Goal: Task Accomplishment & Management: Manage account settings

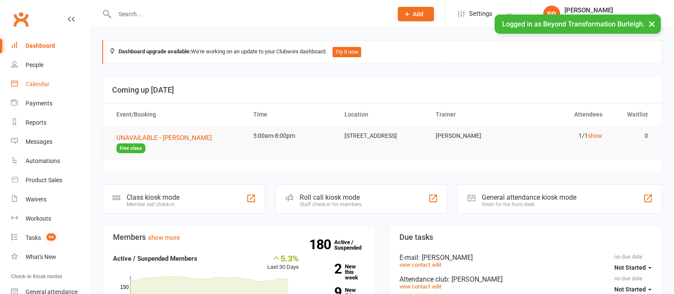
click at [52, 84] on link "Calendar" at bounding box center [50, 84] width 79 height 19
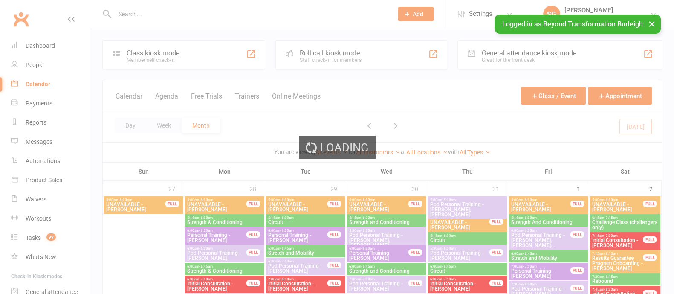
click at [161, 124] on div "Loading" at bounding box center [337, 147] width 674 height 294
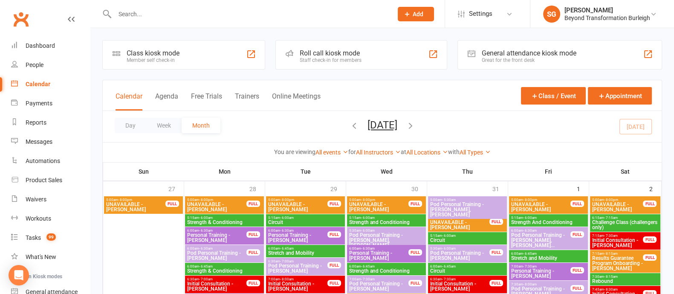
click at [161, 124] on button "Week" at bounding box center [163, 125] width 35 height 15
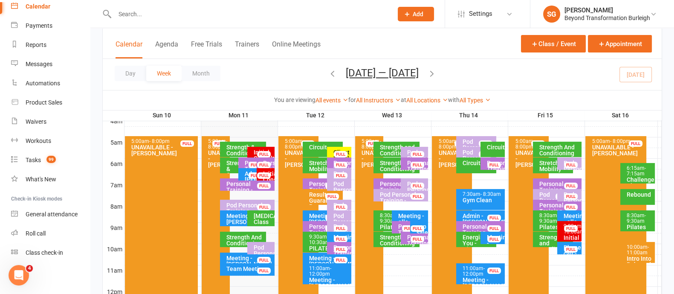
scroll to position [160, 0]
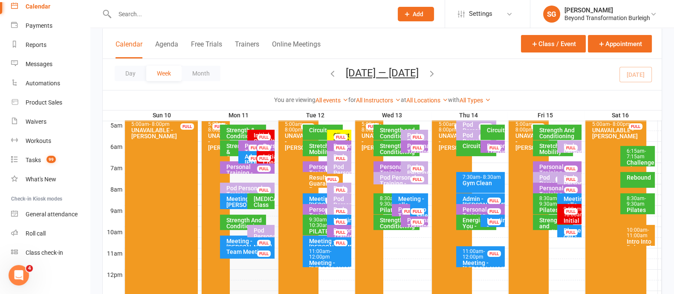
click at [315, 176] on div "Results Guarantee Program Onboarding - [PERSON_NAME]..." at bounding box center [325, 192] width 32 height 36
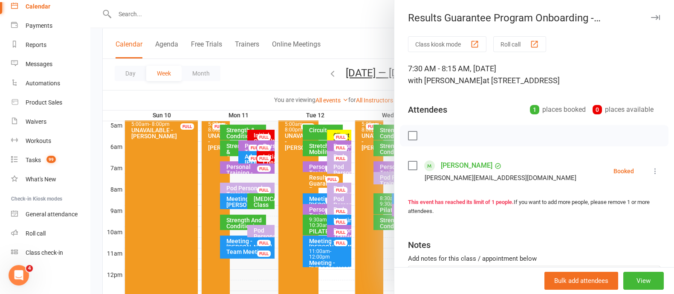
click at [650, 13] on button "button" at bounding box center [655, 17] width 10 height 10
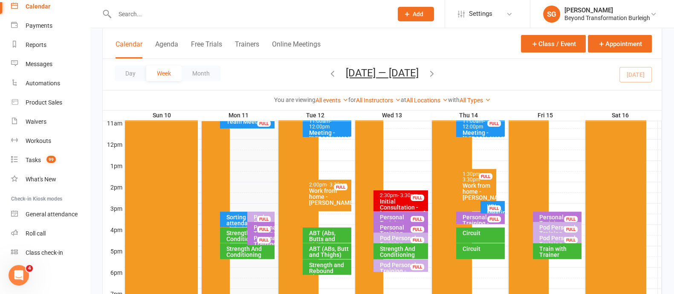
scroll to position [320, 0]
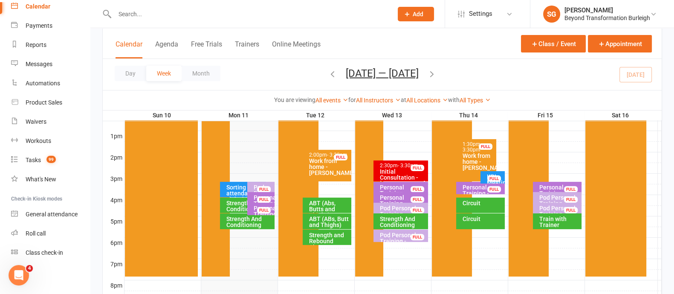
click at [331, 204] on div "ABT (Abs, Butts and Thighs)" at bounding box center [329, 209] width 41 height 18
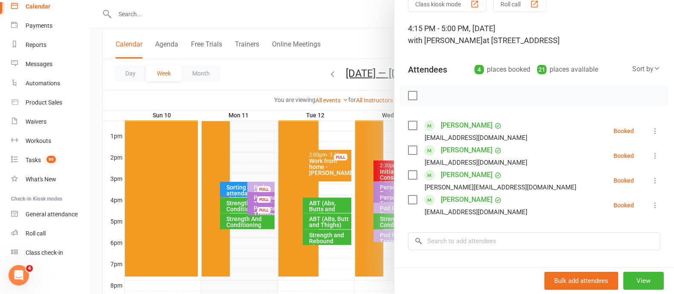
scroll to position [0, 0]
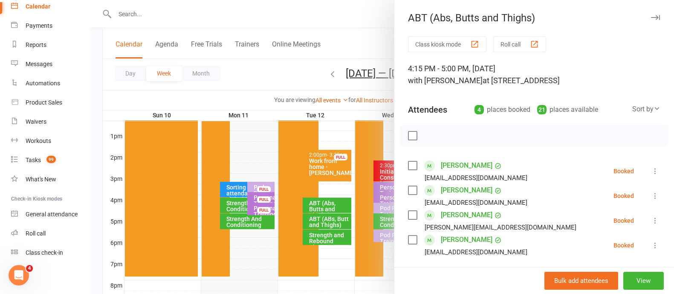
click at [651, 18] on icon "button" at bounding box center [655, 17] width 9 height 5
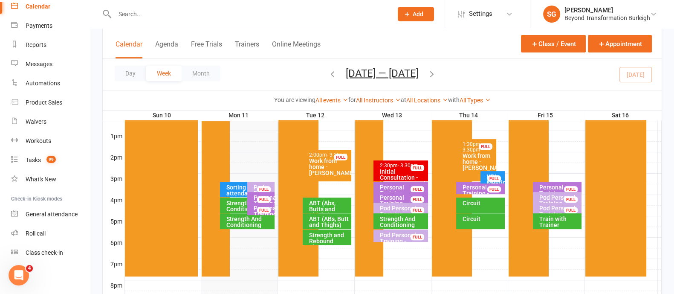
click at [230, 207] on div "Strength and Conditioning" at bounding box center [245, 206] width 38 height 12
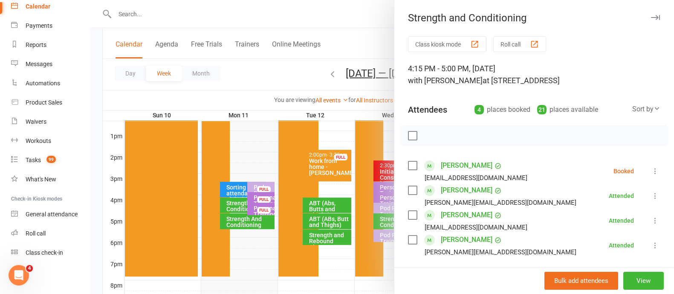
click at [651, 16] on icon "button" at bounding box center [655, 17] width 9 height 5
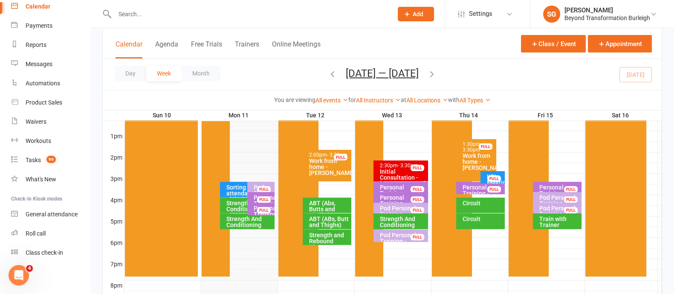
click at [246, 220] on div "Strength And Conditioning" at bounding box center [249, 222] width 47 height 12
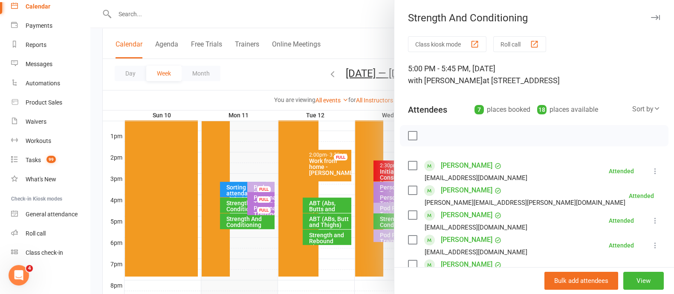
click at [650, 14] on button "button" at bounding box center [655, 17] width 10 height 10
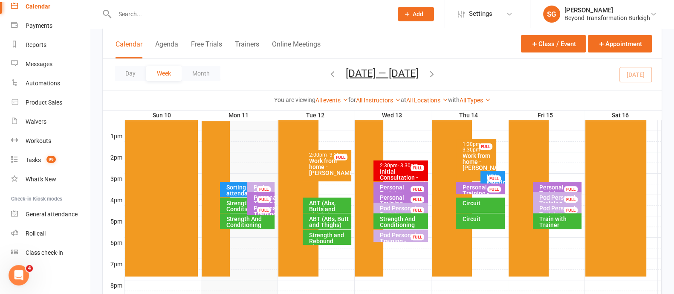
scroll to position [106, 0]
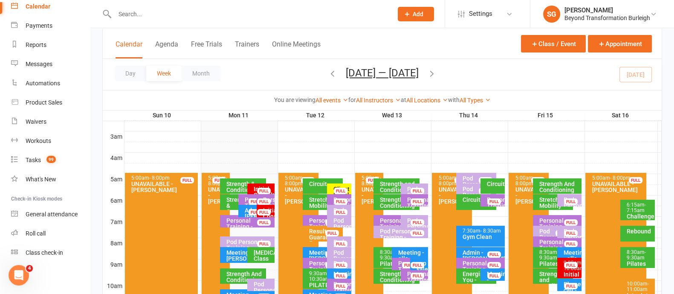
click at [329, 69] on icon "button" at bounding box center [332, 73] width 9 height 9
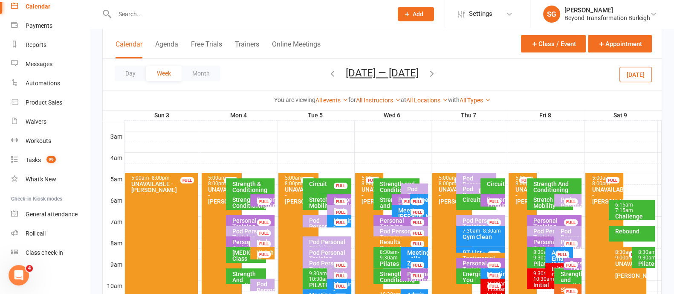
click at [431, 73] on icon "button" at bounding box center [431, 73] width 9 height 9
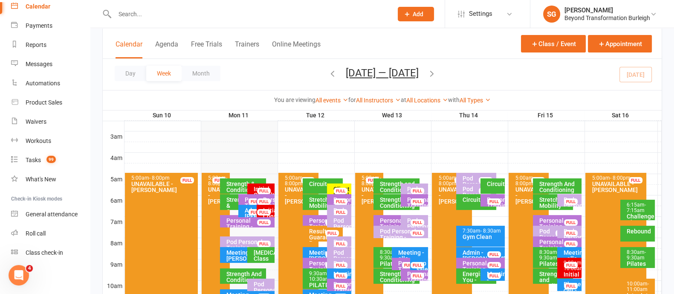
click at [315, 220] on div "Personal Training - [PERSON_NAME]" at bounding box center [325, 226] width 32 height 18
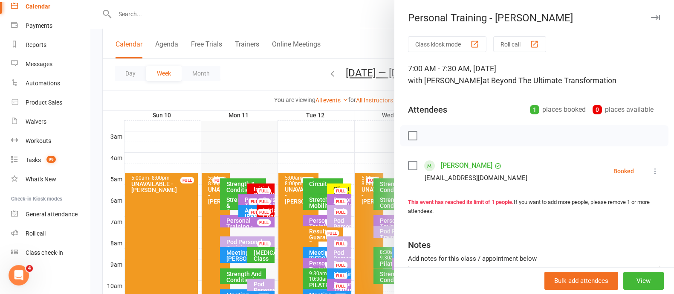
click at [651, 16] on icon "button" at bounding box center [655, 17] width 9 height 5
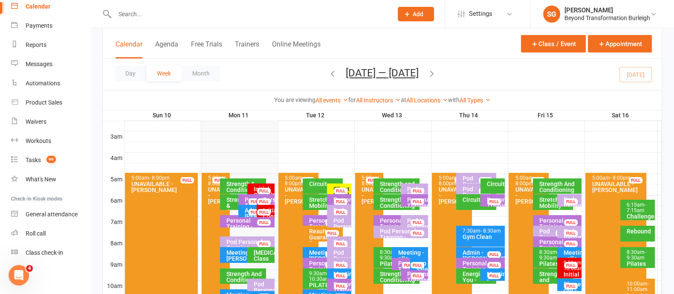
click at [335, 218] on div "Pod Personal Training - [GEOGRAPHIC_DATA][PERSON_NAME]" at bounding box center [341, 235] width 17 height 36
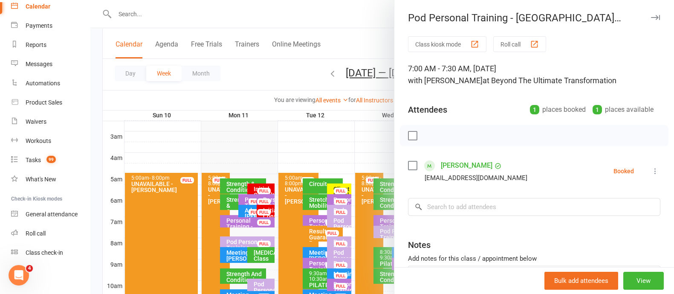
click at [651, 18] on icon "button" at bounding box center [655, 17] width 9 height 5
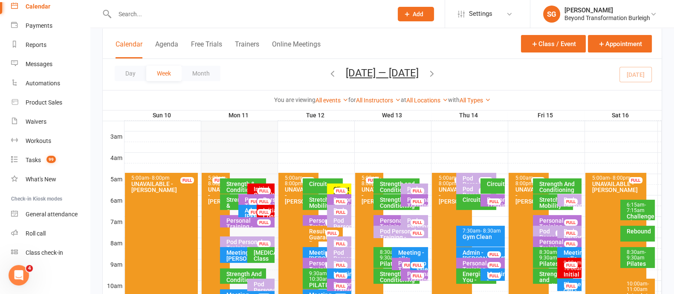
click at [252, 186] on div "Initial Consultation - Kate Herschell FULL" at bounding box center [260, 189] width 27 height 12
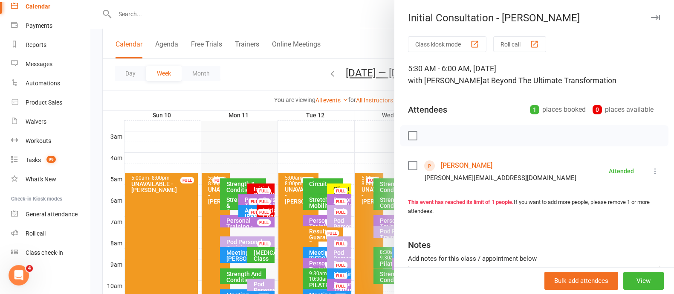
click at [465, 165] on link "Kate Herschell" at bounding box center [467, 166] width 52 height 14
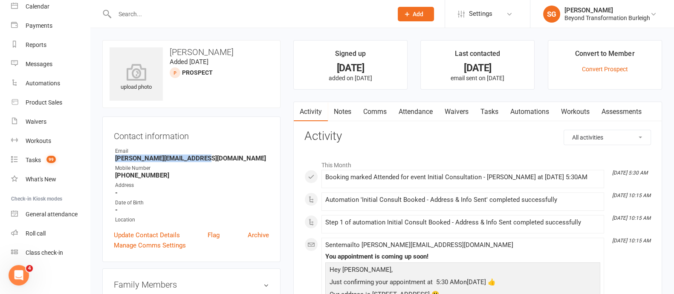
drag, startPoint x: 200, startPoint y: 158, endPoint x: 107, endPoint y: 159, distance: 93.8
click at [107, 159] on div "Contact information Owner Email kate@synergybrokers.com.au Mobile Number +61410…" at bounding box center [191, 188] width 178 height 145
copy strong "kate@synergybrokers.com.au"
click at [201, 7] on div at bounding box center [244, 14] width 284 height 28
click at [193, 14] on input "text" at bounding box center [249, 14] width 275 height 12
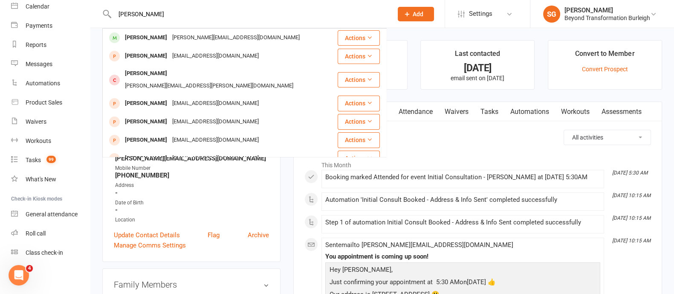
type input "james horton"
click at [197, 27] on div "james horton James Horton james.horton1010@gmail.com Actions Dan James dspjames…" at bounding box center [244, 14] width 284 height 28
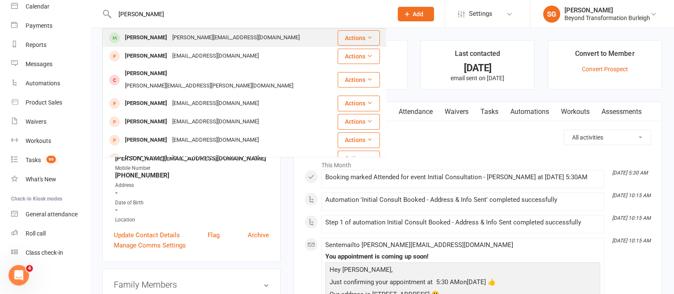
click at [197, 31] on div "James Horton james.horton1010@gmail.com" at bounding box center [220, 37] width 234 height 17
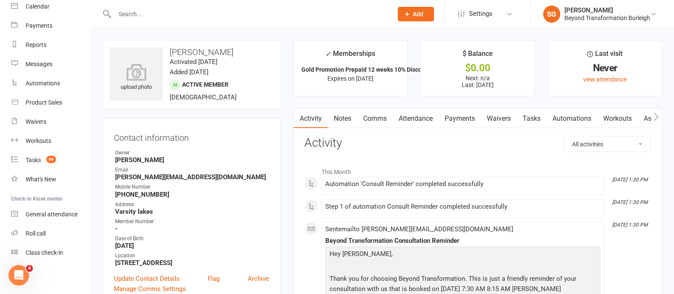
click at [456, 114] on link "Payments" at bounding box center [460, 119] width 42 height 20
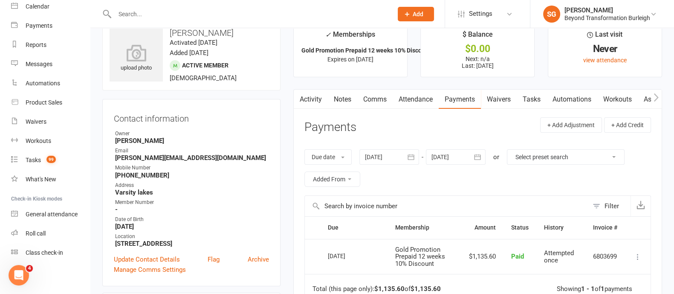
scroll to position [106, 0]
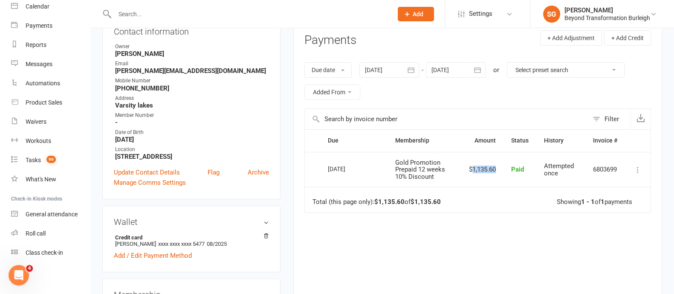
drag, startPoint x: 470, startPoint y: 165, endPoint x: 498, endPoint y: 169, distance: 28.0
click at [498, 169] on td "$1,135.60" at bounding box center [482, 169] width 42 height 35
copy td "1,135.60"
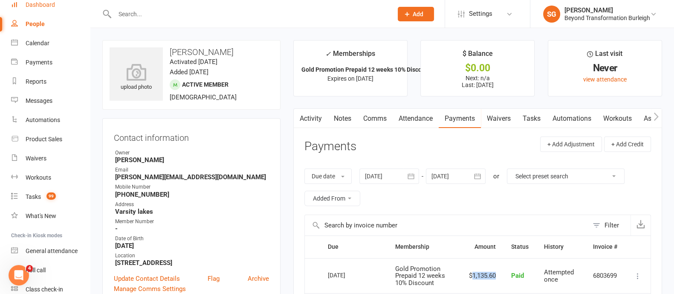
scroll to position [24, 0]
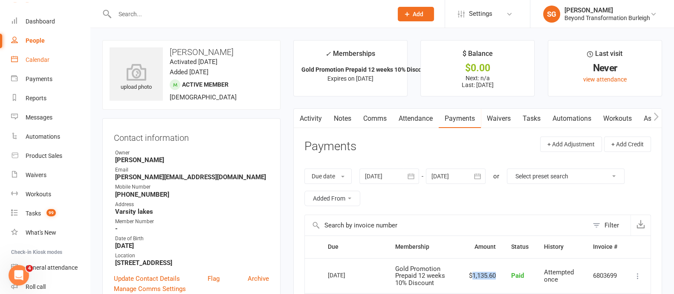
drag, startPoint x: 27, startPoint y: 58, endPoint x: 78, endPoint y: 58, distance: 50.3
click at [27, 58] on div "Calendar" at bounding box center [38, 59] width 24 height 7
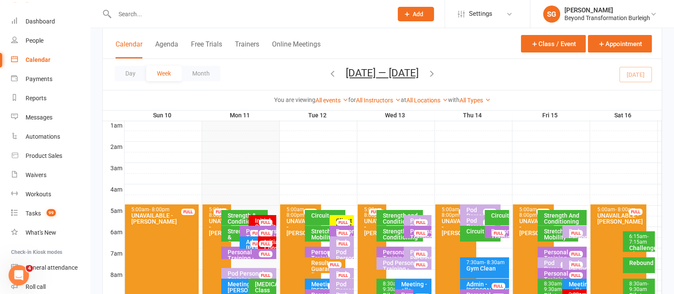
scroll to position [106, 0]
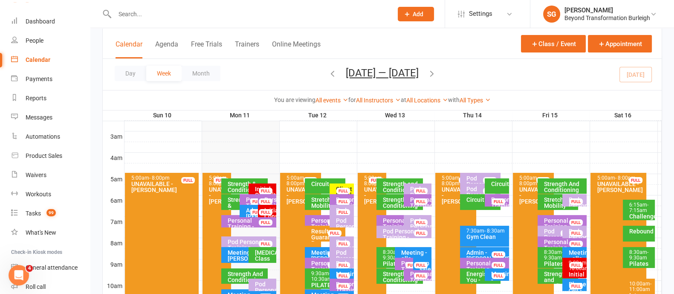
click at [339, 188] on div "FULL" at bounding box center [343, 191] width 14 height 6
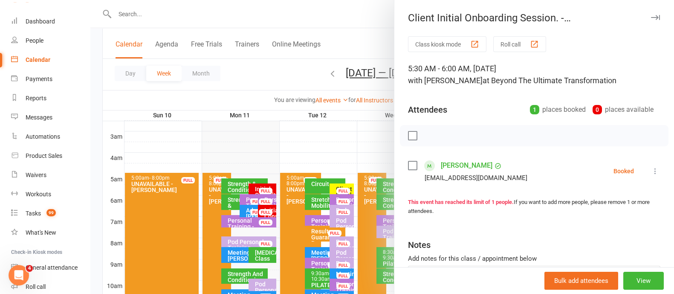
click at [645, 16] on div "Client Initial Onboarding Session. - [PERSON_NAME]..." at bounding box center [534, 18] width 280 height 12
click at [651, 18] on icon "button" at bounding box center [655, 17] width 9 height 5
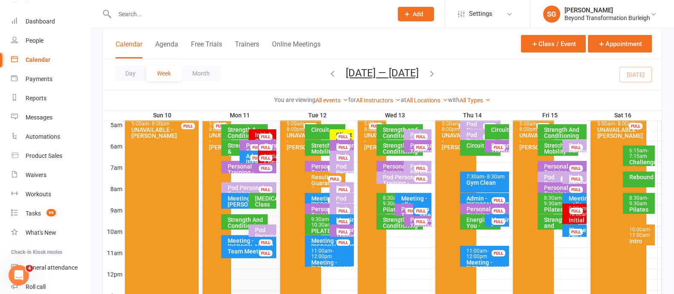
scroll to position [213, 0]
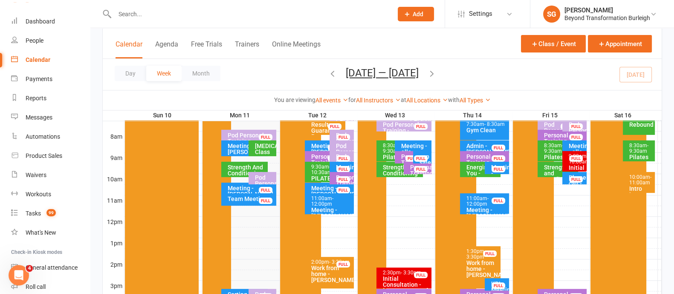
click at [639, 186] on div "Intro Into Rebound Trampoline Seminar" at bounding box center [641, 200] width 24 height 30
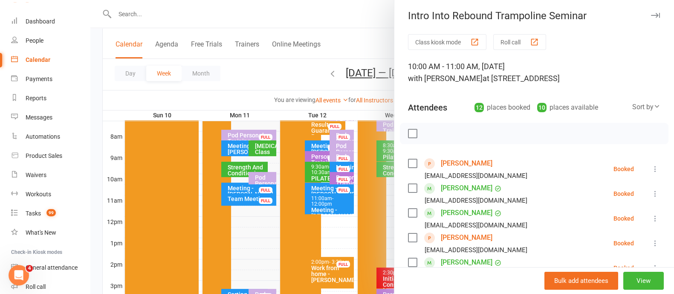
scroll to position [0, 0]
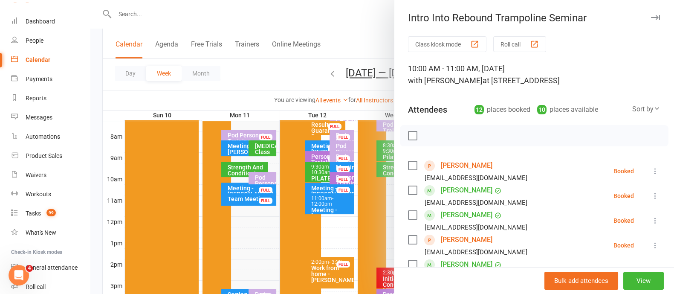
click at [651, 18] on icon "button" at bounding box center [655, 17] width 9 height 5
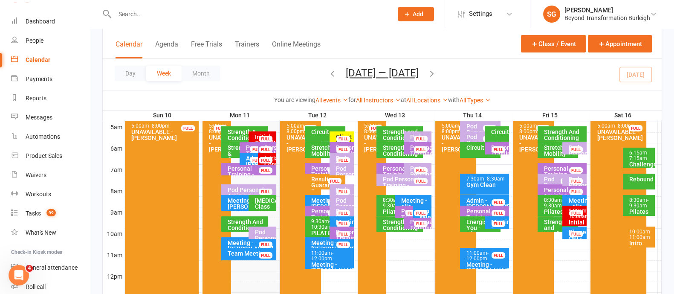
scroll to position [106, 0]
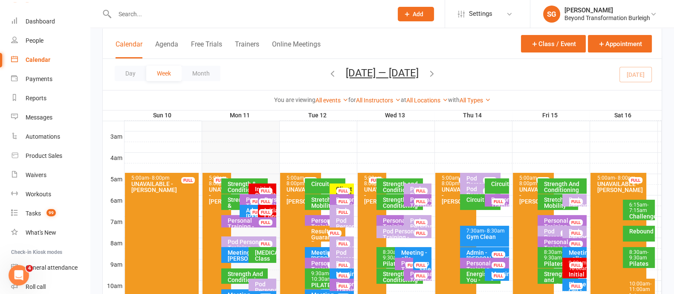
click at [328, 69] on icon "button" at bounding box center [332, 73] width 9 height 9
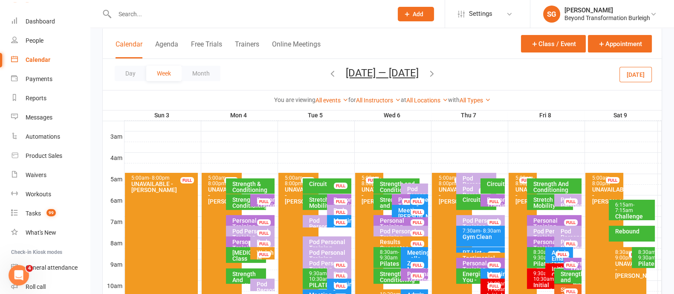
click at [431, 71] on icon "button" at bounding box center [431, 73] width 9 height 9
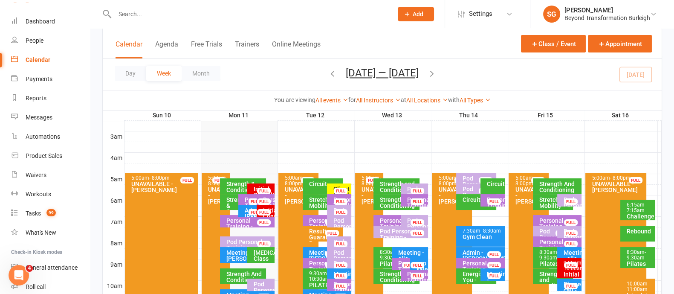
click at [130, 11] on input "text" at bounding box center [249, 14] width 275 height 12
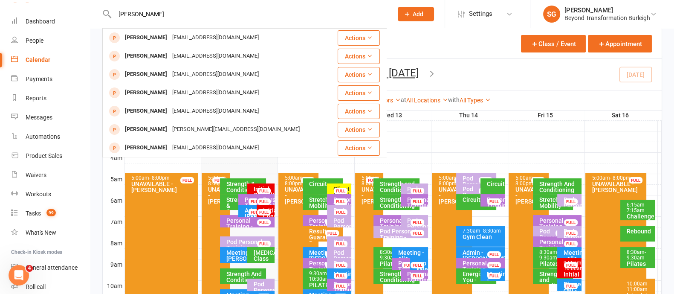
type input "kerry van g"
click at [472, 60] on div "Day Week Month [DATE] — [DATE] [DATE] Sun Mon Tue Wed Thu Fri Sat 27 28 29 30 3…" at bounding box center [382, 74] width 559 height 31
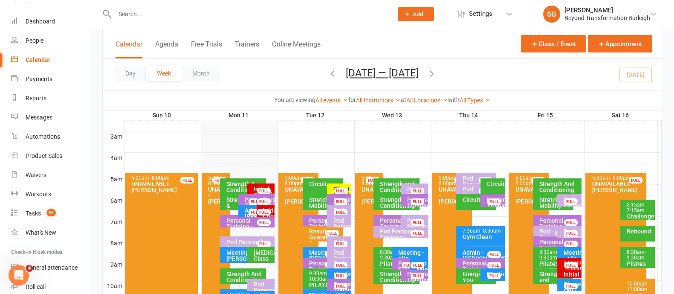
scroll to position [160, 0]
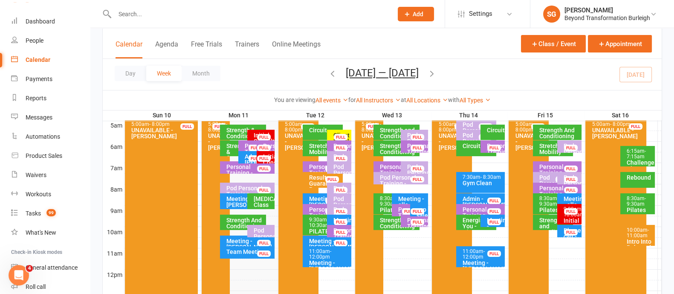
click at [231, 199] on div "Meeting - [PERSON_NAME]" at bounding box center [245, 202] width 38 height 12
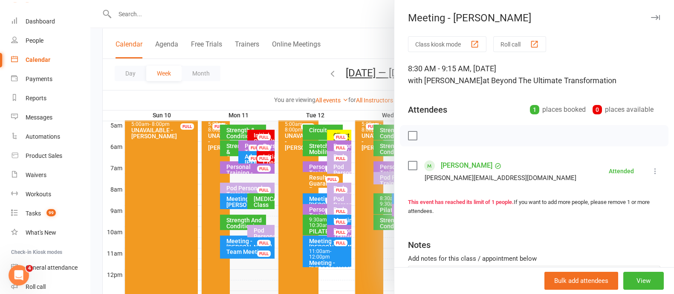
click at [650, 13] on button "button" at bounding box center [655, 17] width 10 height 10
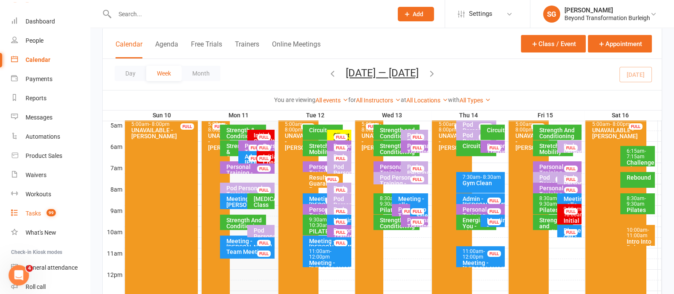
click at [52, 212] on span "99" at bounding box center [50, 212] width 9 height 7
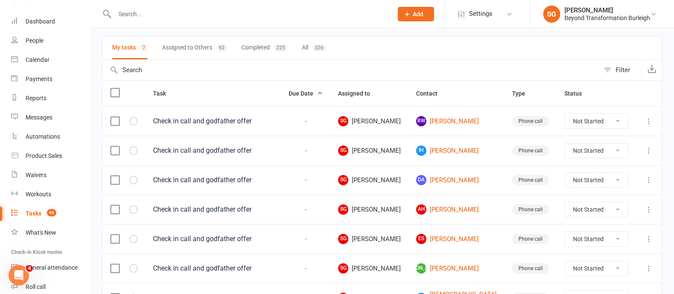
scroll to position [106, 0]
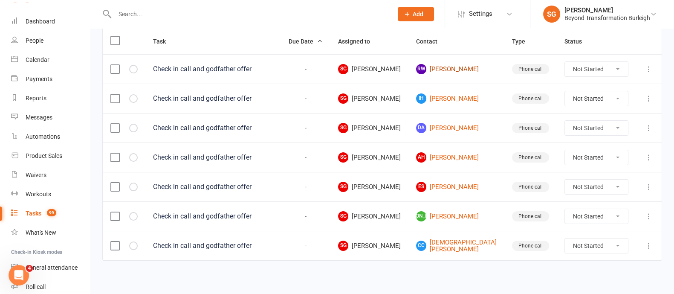
click at [478, 66] on link "RW Rachel Wheeler" at bounding box center [456, 69] width 81 height 10
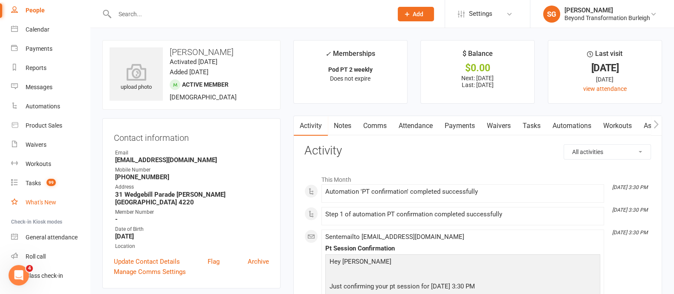
scroll to position [78, 0]
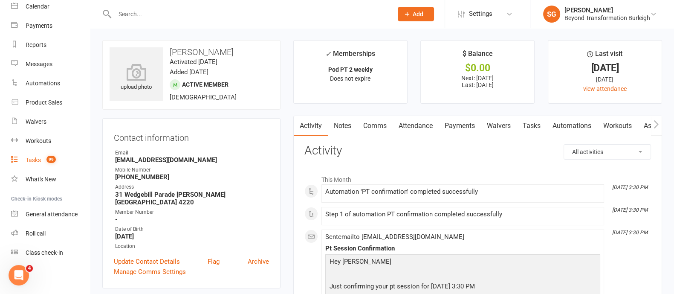
click at [47, 156] on span "99" at bounding box center [50, 159] width 9 height 7
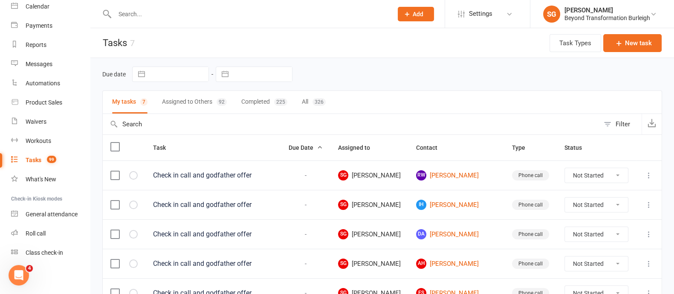
click at [591, 175] on select "Not Started In Progress Waiting Complete" at bounding box center [596, 175] width 63 height 14
click at [0, 0] on icon "button" at bounding box center [0, 0] width 0 height 0
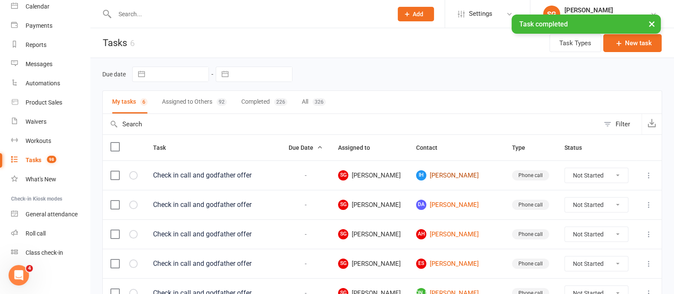
click at [475, 179] on link "IH Inga Hamar" at bounding box center [456, 175] width 81 height 10
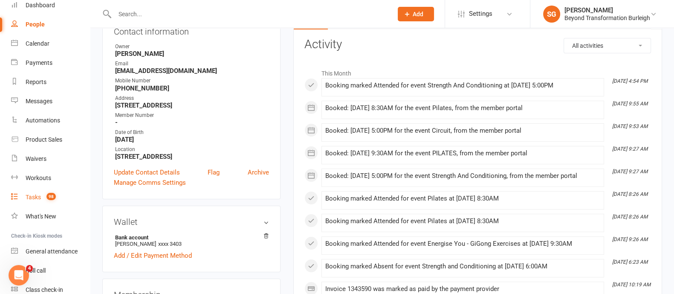
scroll to position [24, 0]
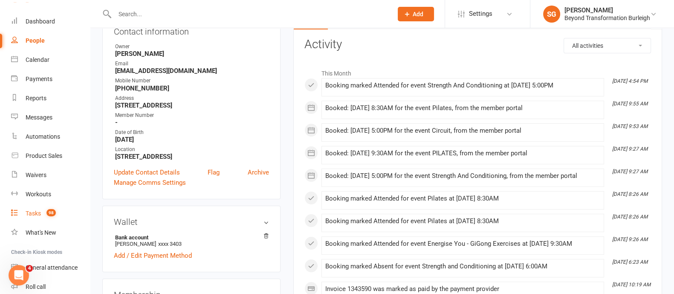
click at [38, 214] on div "Tasks" at bounding box center [33, 213] width 15 height 7
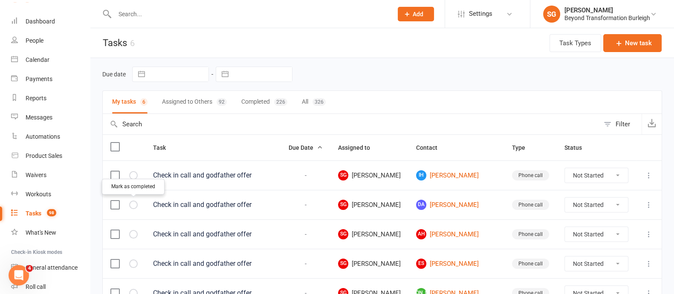
click at [0, 0] on icon "button" at bounding box center [0, 0] width 0 height 0
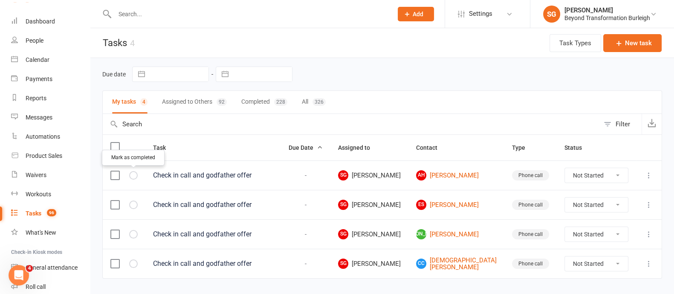
click at [0, 0] on icon "button" at bounding box center [0, 0] width 0 height 0
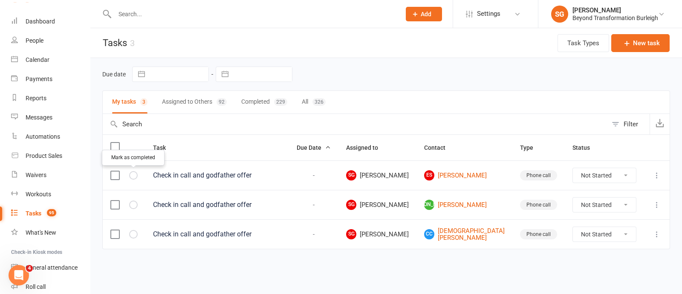
click at [129, 174] on button "button" at bounding box center [133, 175] width 9 height 9
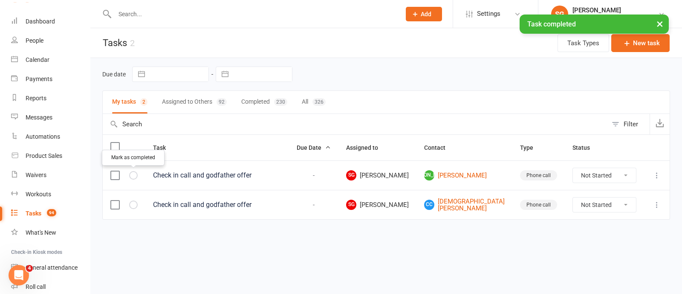
click at [0, 0] on icon "button" at bounding box center [0, 0] width 0 height 0
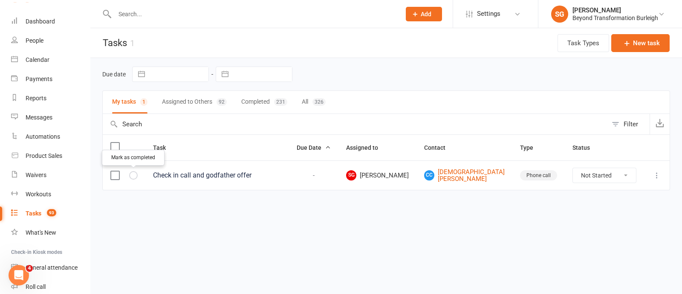
click at [132, 177] on button "button" at bounding box center [133, 175] width 9 height 9
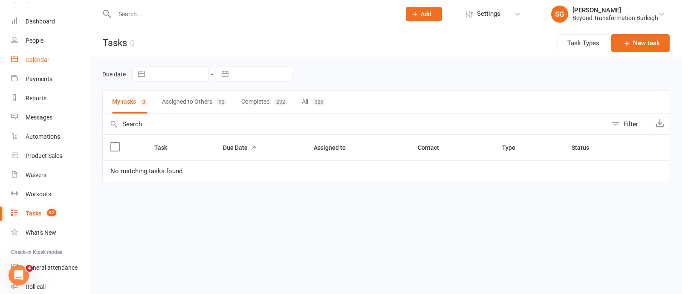
click at [53, 55] on link "Calendar" at bounding box center [50, 59] width 79 height 19
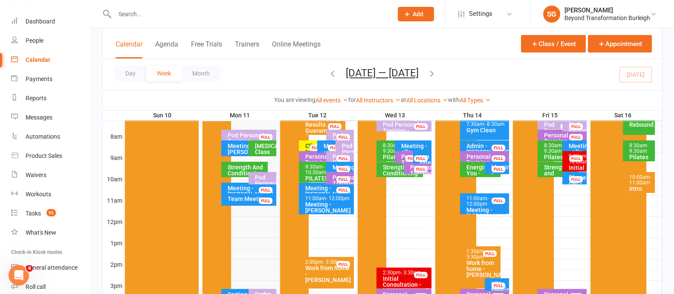
scroll to position [320, 0]
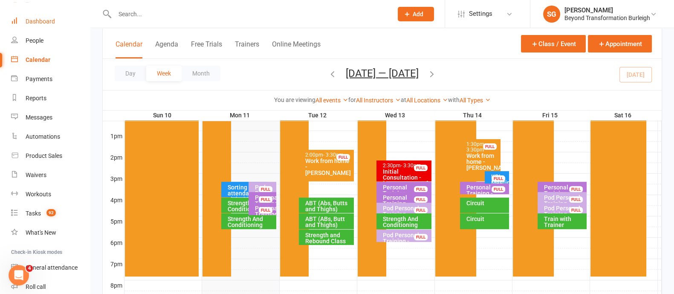
click at [59, 22] on link "Dashboard" at bounding box center [50, 21] width 79 height 19
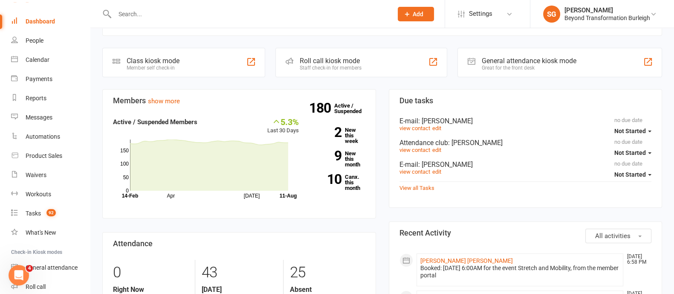
scroll to position [53, 0]
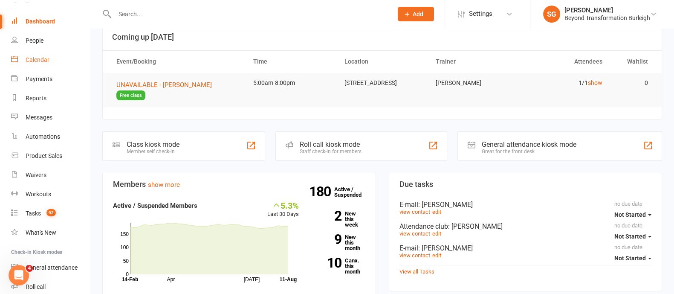
click at [51, 66] on link "Calendar" at bounding box center [50, 59] width 79 height 19
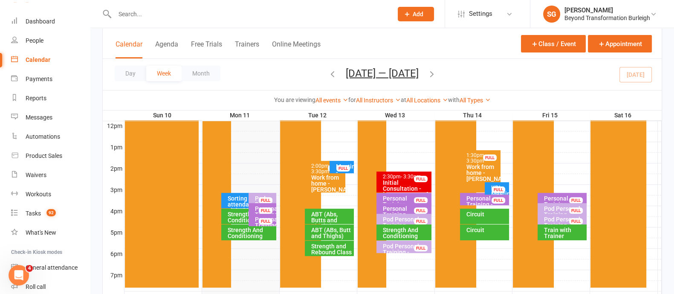
scroll to position [373, 0]
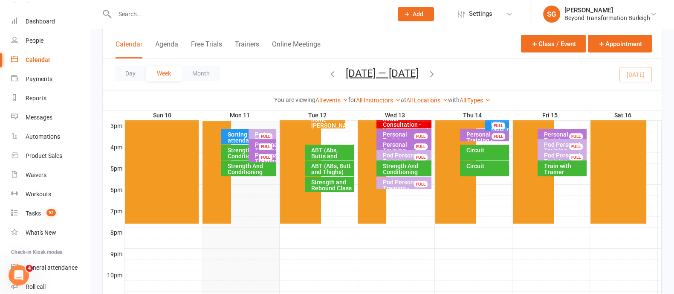
click at [230, 149] on div "Strength and Conditioning" at bounding box center [246, 153] width 39 height 12
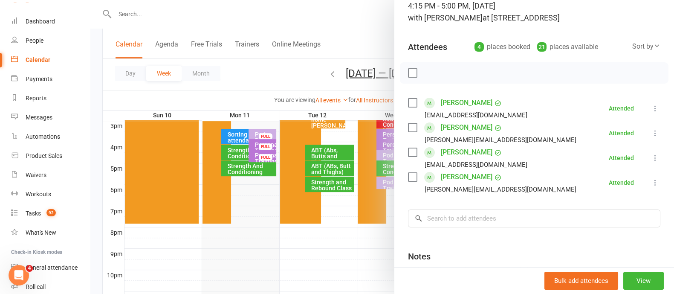
scroll to position [0, 0]
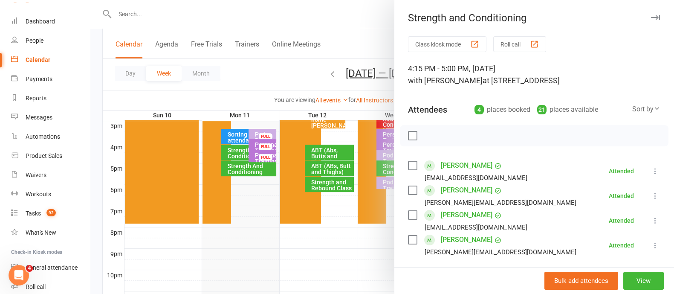
click at [651, 16] on icon "button" at bounding box center [655, 17] width 9 height 5
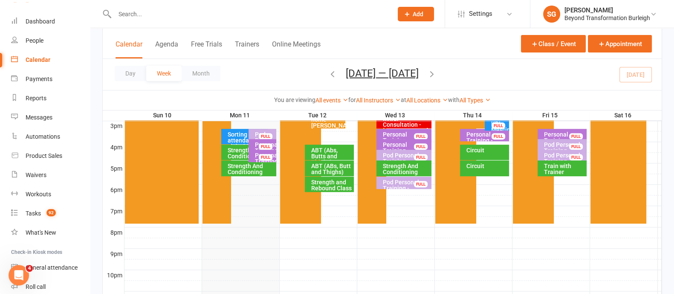
click at [254, 164] on div "Strength And Conditioning" at bounding box center [251, 169] width 48 height 12
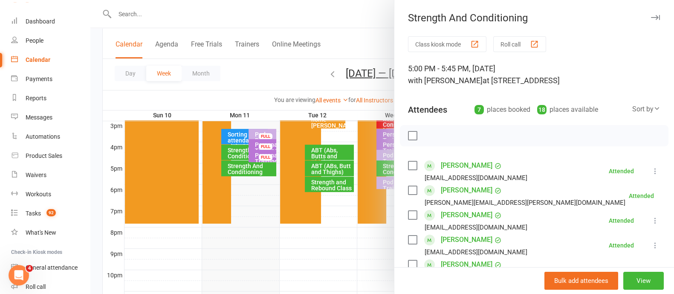
click at [650, 13] on button "button" at bounding box center [655, 17] width 10 height 10
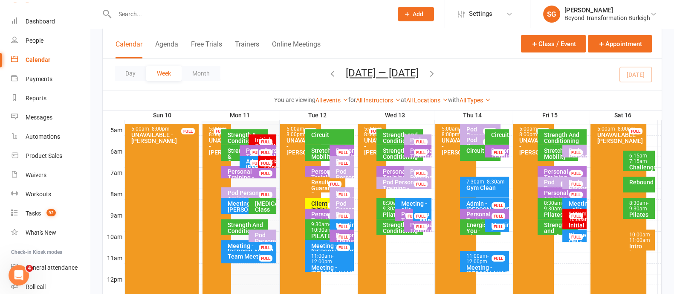
scroll to position [106, 0]
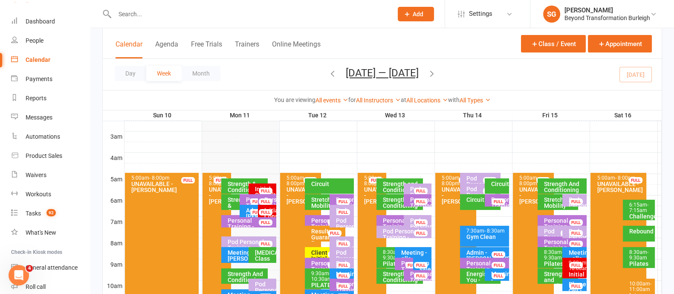
click at [336, 181] on div "Circuit" at bounding box center [331, 184] width 41 height 6
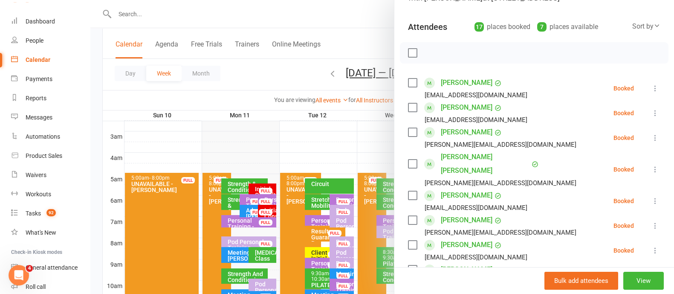
scroll to position [0, 0]
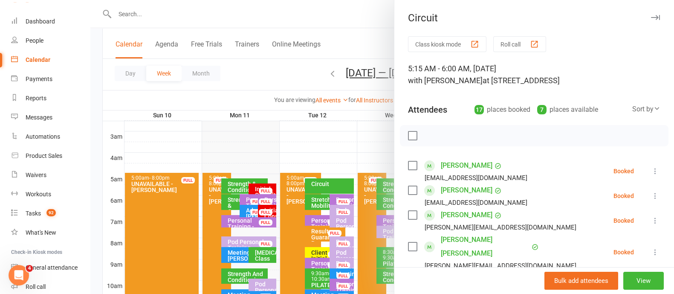
click at [651, 17] on icon "button" at bounding box center [655, 17] width 9 height 5
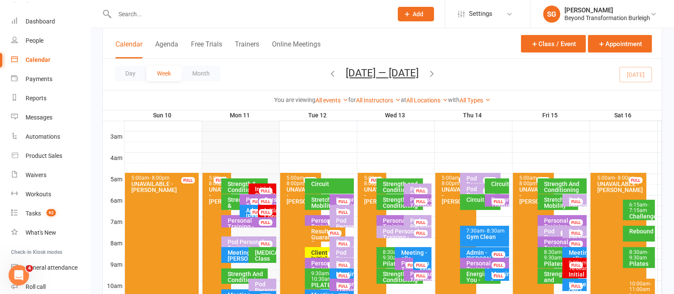
click at [318, 200] on div "Stretch and Mobility" at bounding box center [327, 203] width 33 height 12
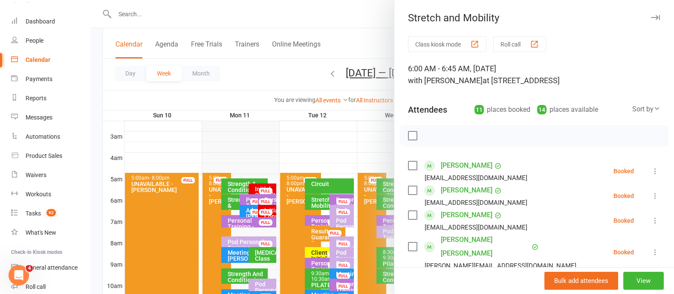
click at [651, 17] on icon "button" at bounding box center [655, 17] width 9 height 5
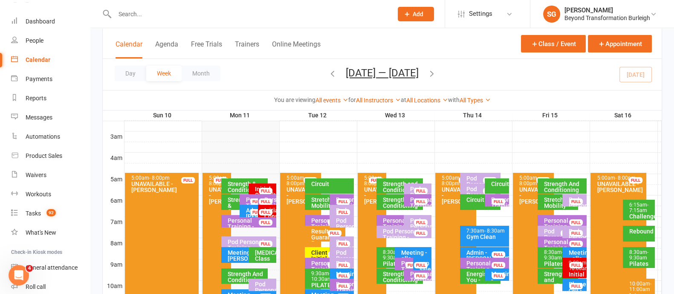
click at [319, 231] on div "Results Guarantee Program Onboarding - [PERSON_NAME]..." at bounding box center [327, 246] width 33 height 36
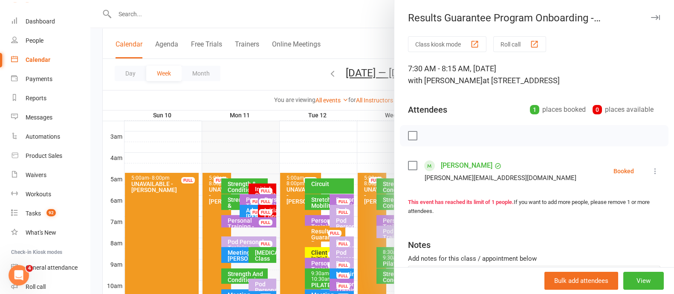
click at [651, 16] on icon "button" at bounding box center [655, 17] width 9 height 5
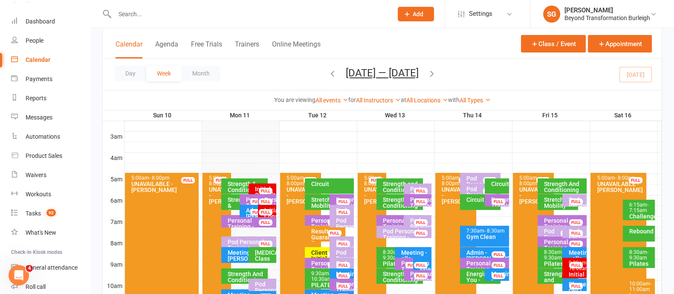
click at [253, 211] on div "FULL" at bounding box center [257, 212] width 14 height 6
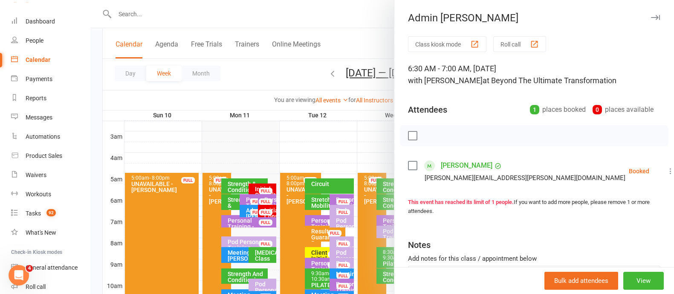
click at [650, 17] on button "button" at bounding box center [655, 17] width 10 height 10
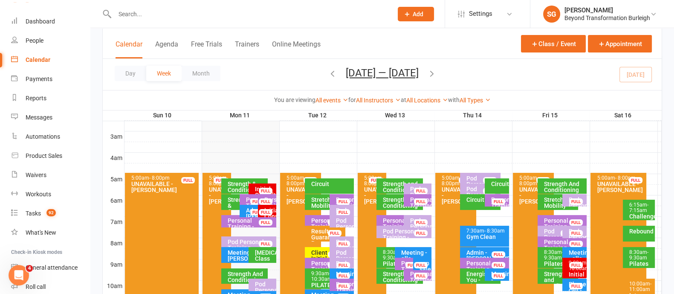
click at [237, 255] on div "Meeting - [PERSON_NAME]" at bounding box center [246, 255] width 39 height 12
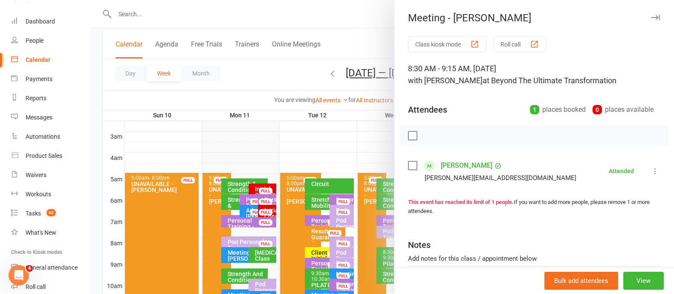
click at [467, 162] on link "Tamra Powell" at bounding box center [467, 166] width 52 height 14
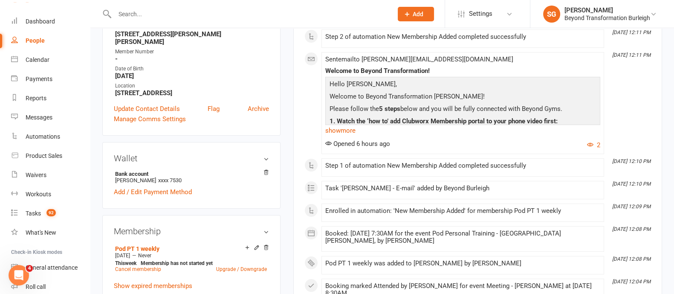
scroll to position [213, 0]
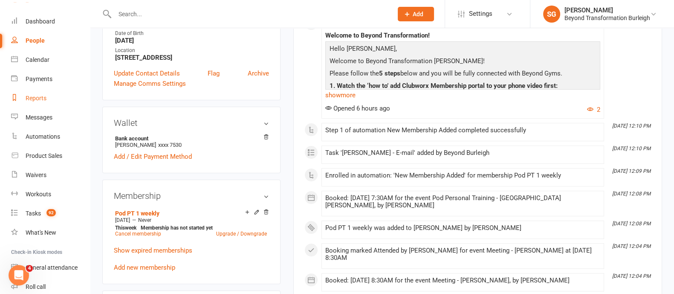
click at [42, 92] on link "Reports" at bounding box center [50, 98] width 79 height 19
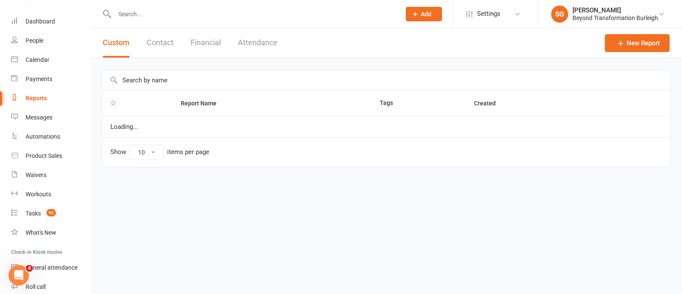
select select "100"
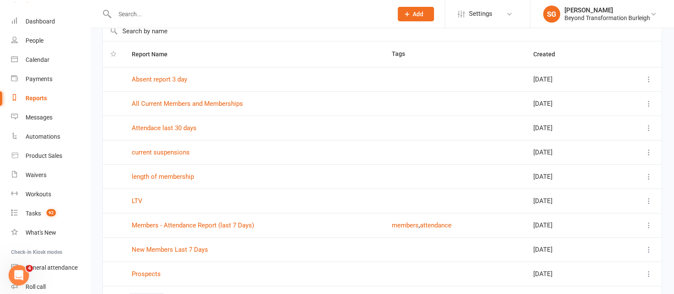
scroll to position [106, 0]
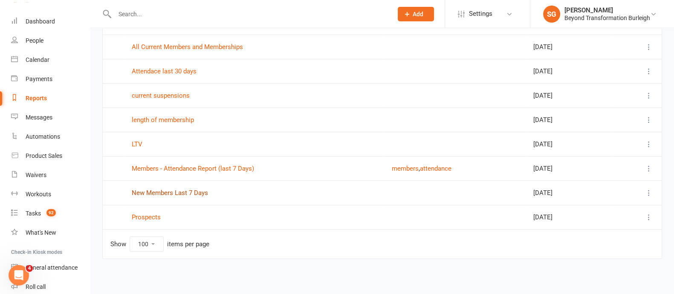
click at [181, 189] on link "New Members Last 7 Days" at bounding box center [170, 193] width 76 height 8
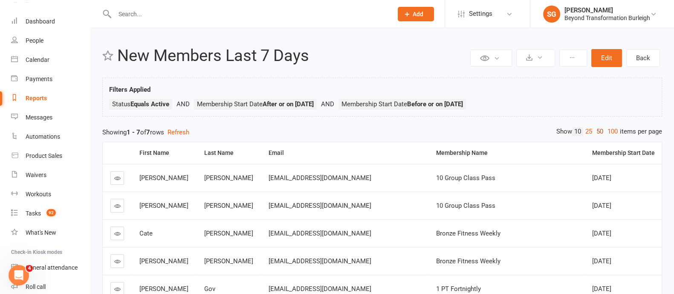
click at [596, 131] on link "50" at bounding box center [599, 131] width 11 height 9
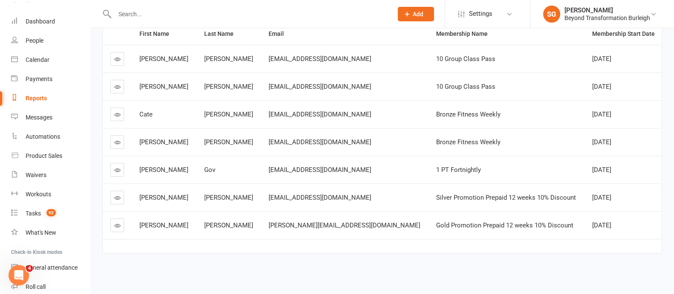
scroll to position [126, 0]
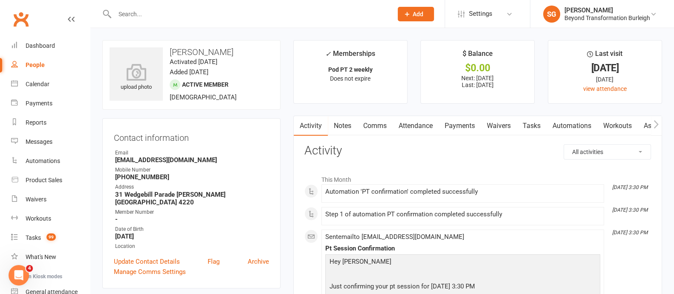
click at [183, 14] on input "text" at bounding box center [249, 14] width 275 height 12
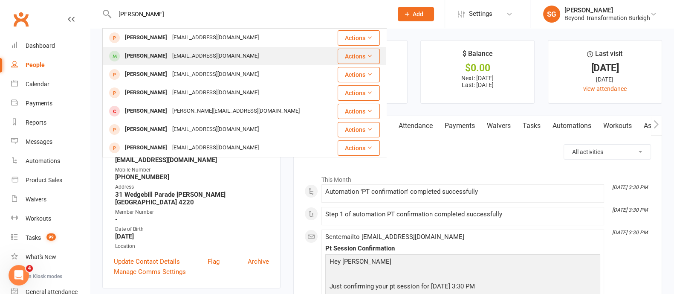
type input "[PERSON_NAME]"
click at [153, 58] on div "[PERSON_NAME]" at bounding box center [145, 56] width 47 height 12
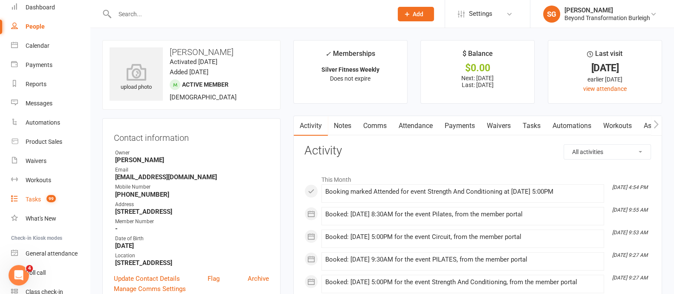
scroll to position [53, 0]
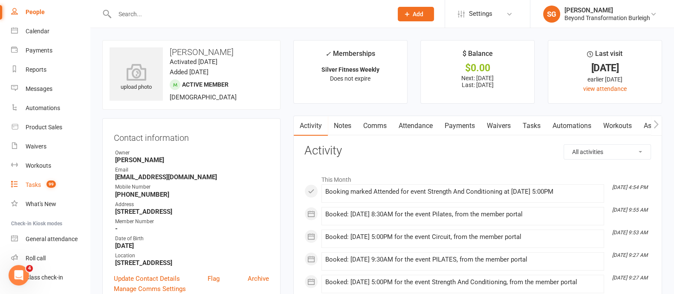
click at [36, 186] on div "Tasks" at bounding box center [33, 184] width 15 height 7
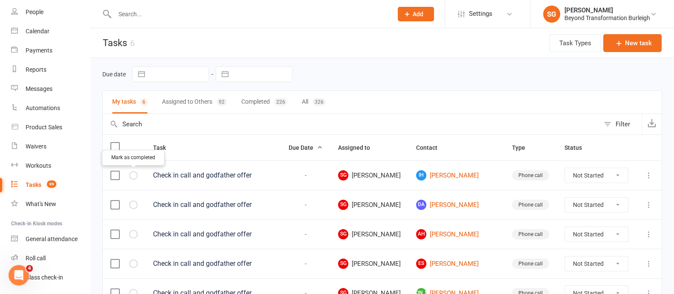
click at [0, 0] on icon "button" at bounding box center [0, 0] width 0 height 0
click at [137, 17] on input "text" at bounding box center [249, 14] width 275 height 12
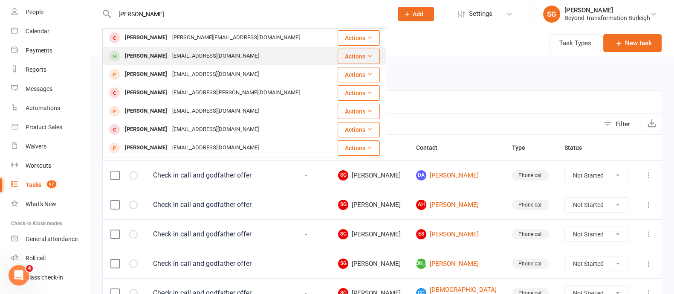
type input "[PERSON_NAME]"
click at [176, 52] on div "[EMAIL_ADDRESS][DOMAIN_NAME]" at bounding box center [216, 56] width 92 height 12
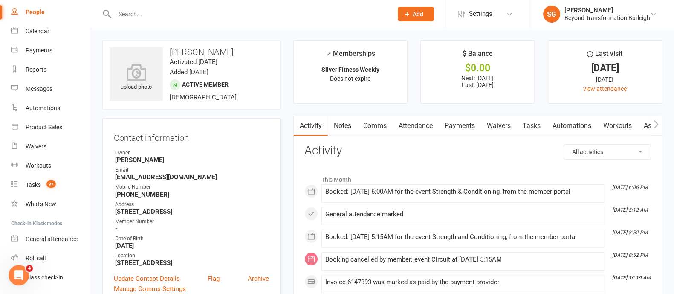
click at [139, 11] on input "text" at bounding box center [249, 14] width 275 height 12
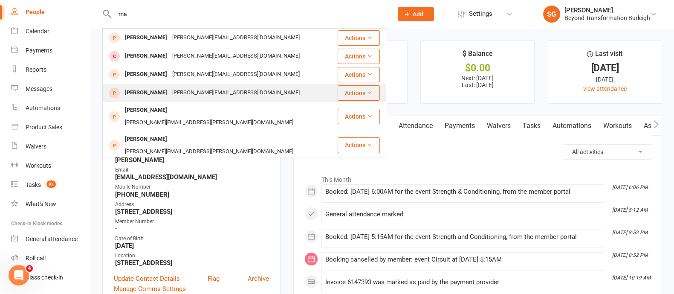
type input "m"
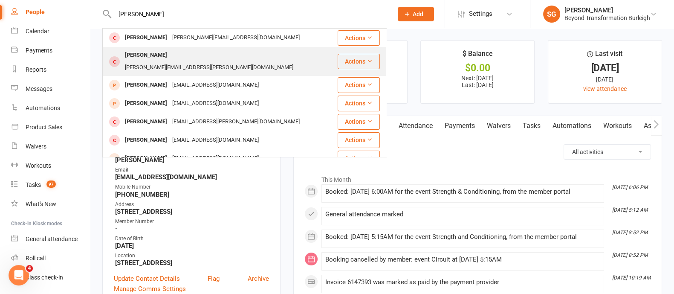
type input "[PERSON_NAME]"
click at [170, 55] on div "[PERSON_NAME]" at bounding box center [145, 55] width 47 height 12
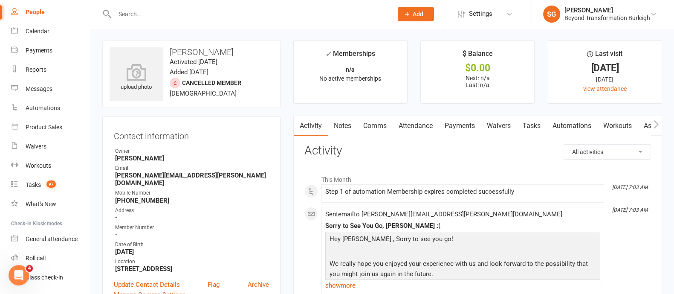
click at [179, 156] on strong "[PERSON_NAME]" at bounding box center [192, 158] width 154 height 8
click at [201, 11] on input "text" at bounding box center [249, 14] width 275 height 12
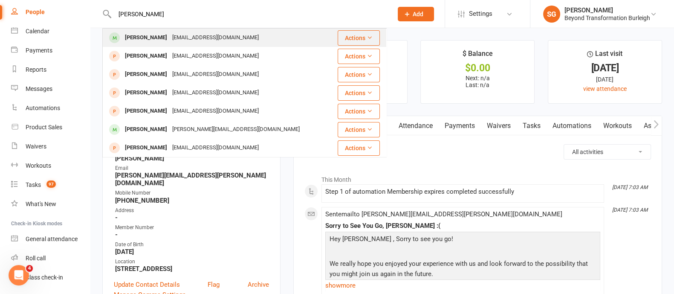
type input "[PERSON_NAME]"
click at [200, 35] on div "[EMAIL_ADDRESS][DOMAIN_NAME]" at bounding box center [216, 38] width 92 height 12
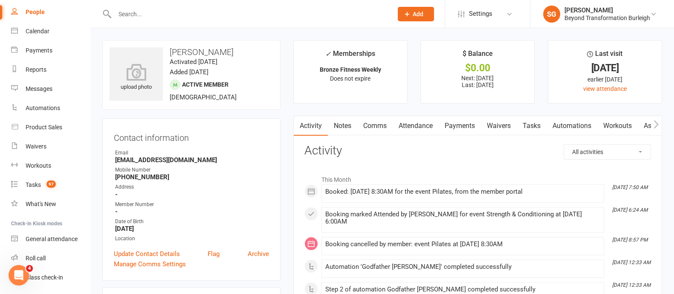
click at [411, 125] on link "Attendance" at bounding box center [416, 126] width 46 height 20
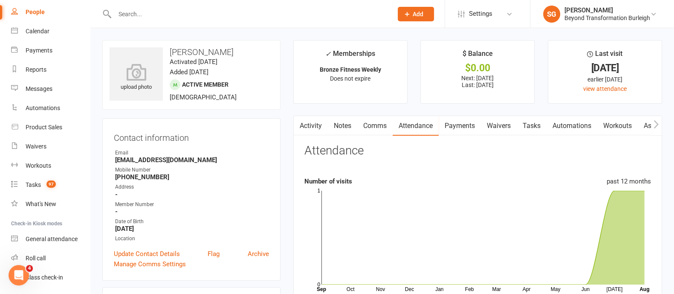
click at [194, 9] on input "text" at bounding box center [249, 14] width 275 height 12
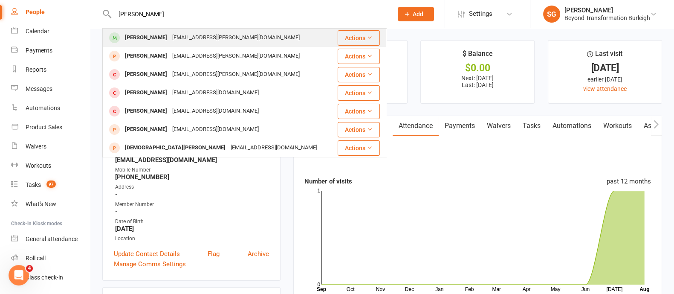
type input "[PERSON_NAME]"
click at [188, 36] on div "[EMAIL_ADDRESS][PERSON_NAME][DOMAIN_NAME]" at bounding box center [236, 38] width 133 height 12
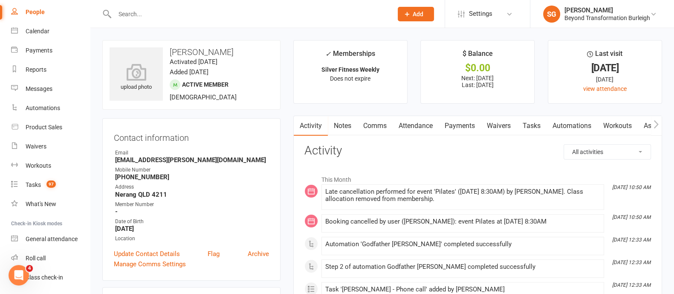
click at [409, 120] on link "Attendance" at bounding box center [416, 126] width 46 height 20
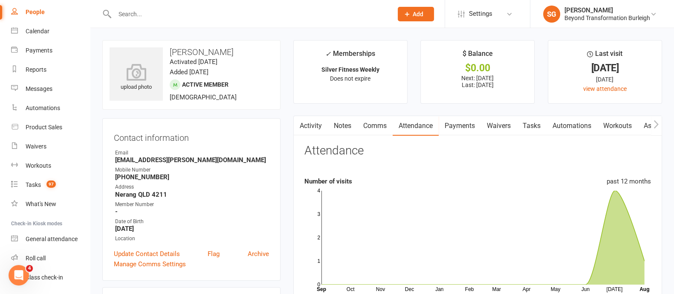
click at [196, 12] on input "text" at bounding box center [249, 14] width 275 height 12
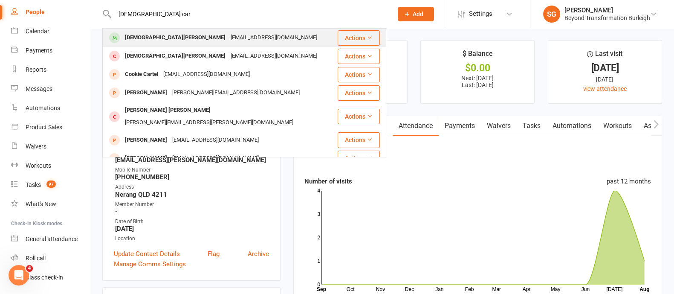
type input "[DEMOGRAPHIC_DATA] car"
click at [228, 32] on div "[EMAIL_ADDRESS][DOMAIN_NAME]" at bounding box center [274, 38] width 92 height 12
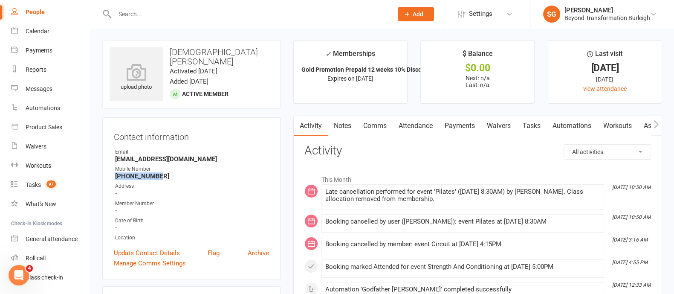
drag, startPoint x: 166, startPoint y: 173, endPoint x: 112, endPoint y: 178, distance: 54.8
click at [112, 178] on div "Contact information Owner Email [EMAIL_ADDRESS][DOMAIN_NAME] Mobile Number [PHO…" at bounding box center [191, 198] width 178 height 162
copy strong "[PHONE_NUMBER]"
click at [21, 26] on link "Calendar" at bounding box center [50, 31] width 79 height 19
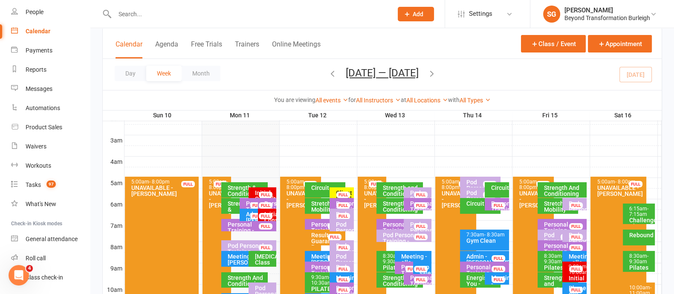
scroll to position [106, 0]
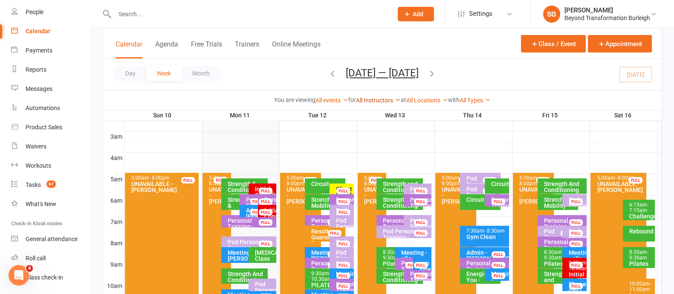
click at [382, 100] on link "All Instructors" at bounding box center [378, 100] width 45 height 7
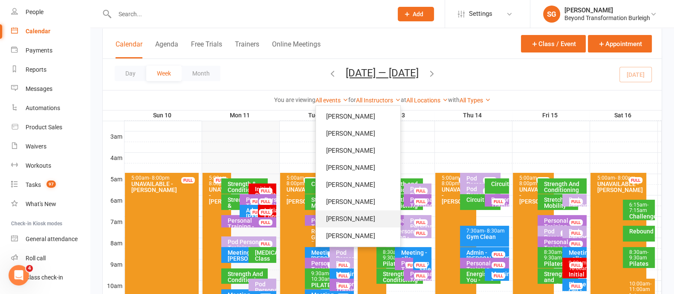
click at [339, 219] on link "[PERSON_NAME]" at bounding box center [358, 218] width 84 height 17
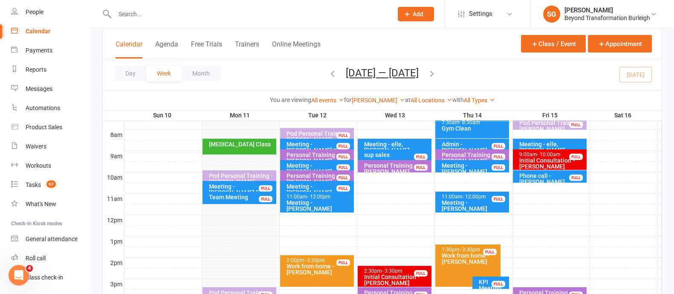
scroll to position [266, 0]
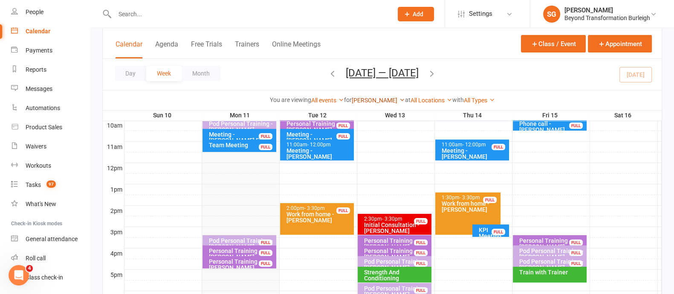
click at [373, 100] on link "[PERSON_NAME]" at bounding box center [378, 100] width 53 height 7
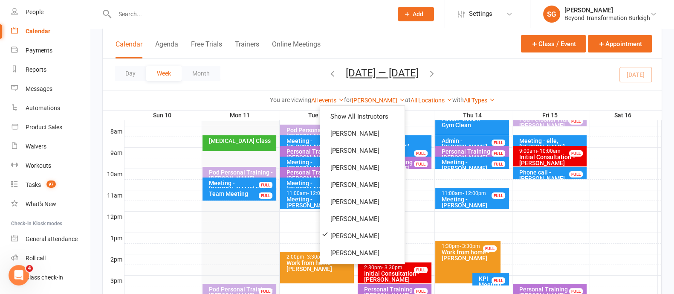
scroll to position [160, 0]
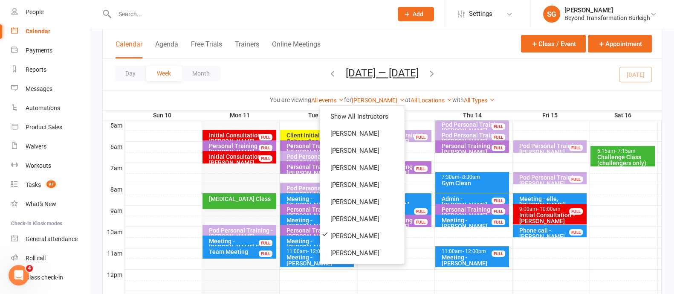
click at [300, 74] on div "Day Week Month [DATE] — [DATE] [DATE] Sun Mon Tue Wed Thu Fri Sat 27 28 29 30 3…" at bounding box center [382, 74] width 559 height 31
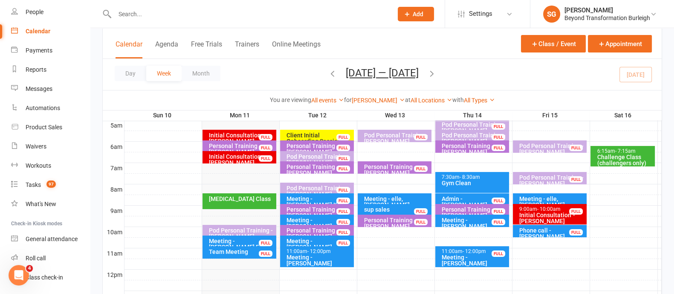
click at [315, 219] on div "Meeting - [PERSON_NAME] [PERSON_NAME] elle" at bounding box center [319, 226] width 66 height 18
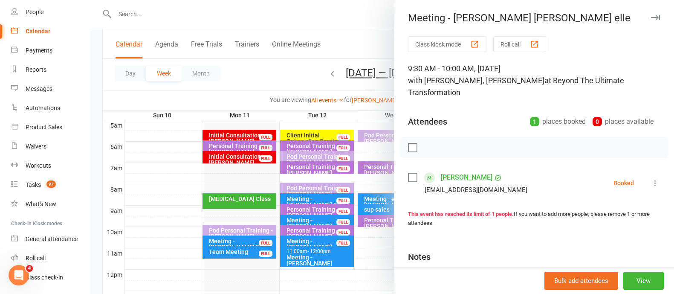
click at [650, 14] on button "button" at bounding box center [655, 17] width 10 height 10
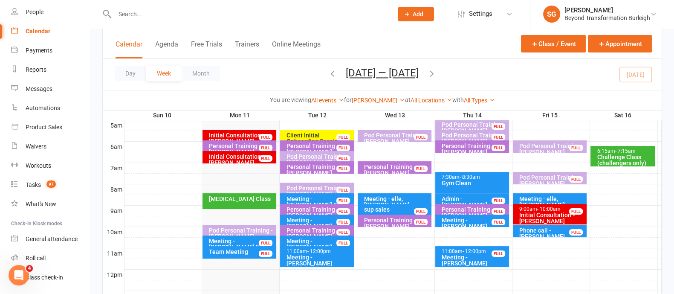
click at [307, 198] on div "Meeting - [PERSON_NAME] KPI" at bounding box center [319, 202] width 66 height 12
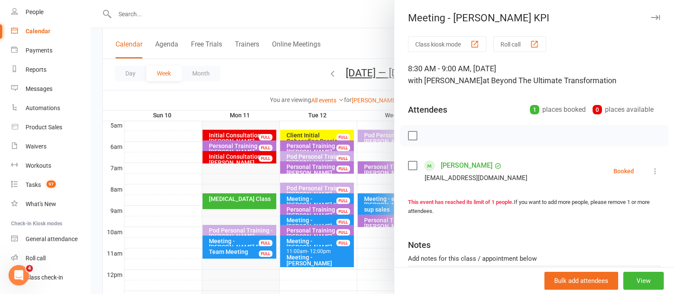
click at [651, 16] on icon "button" at bounding box center [655, 17] width 9 height 5
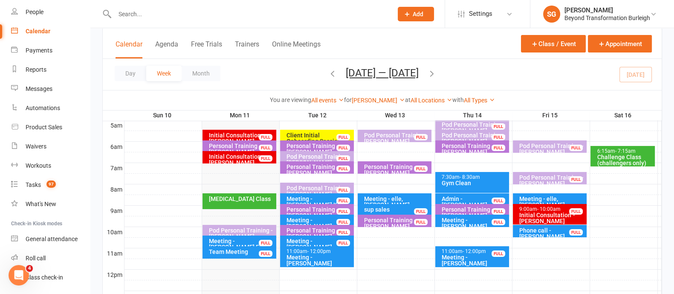
click at [315, 134] on div "Client Initial Onboarding Session. - [PERSON_NAME]..." at bounding box center [319, 141] width 66 height 18
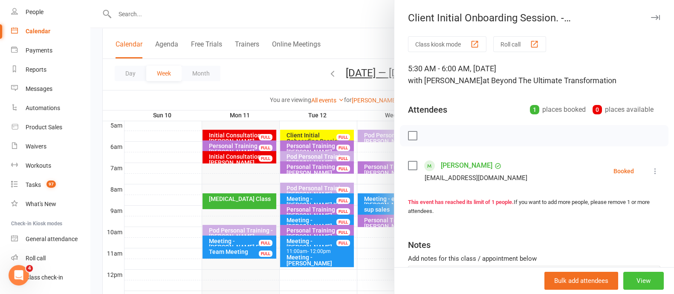
click at [639, 282] on button "View" at bounding box center [643, 281] width 40 height 18
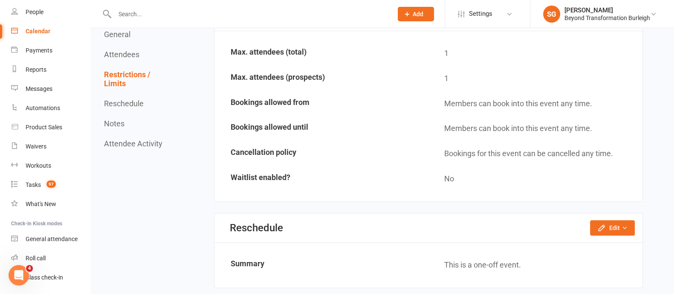
scroll to position [480, 0]
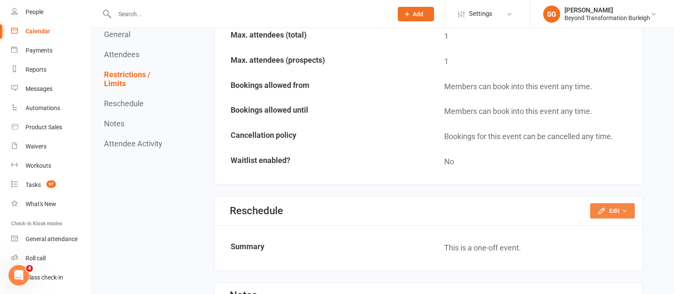
click at [599, 208] on icon "button" at bounding box center [601, 210] width 9 height 9
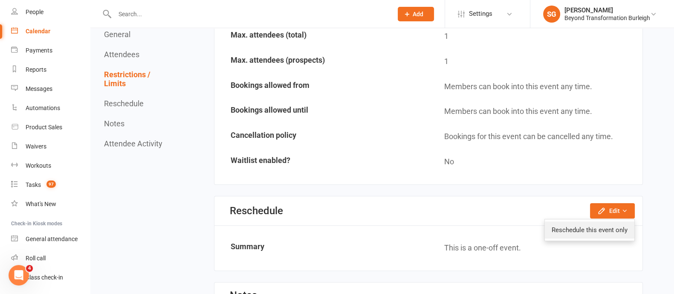
click at [586, 229] on link "Reschedule this event only" at bounding box center [590, 229] width 90 height 17
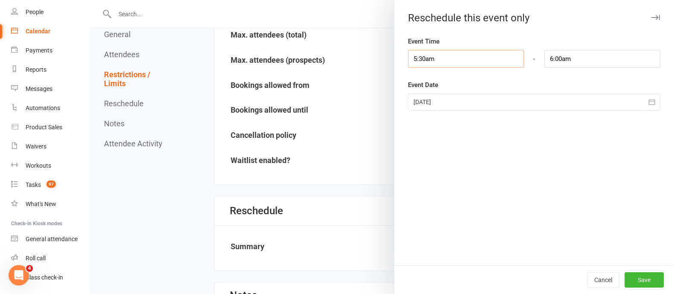
click at [469, 56] on input "5:30am" at bounding box center [466, 59] width 116 height 18
type input "8:30am"
type input "9:00am"
click at [416, 82] on li "8:30am" at bounding box center [428, 81] width 41 height 13
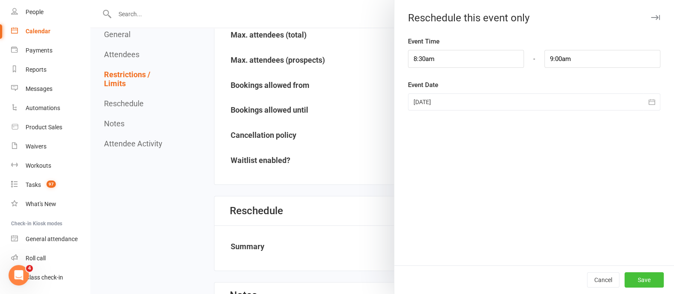
click at [636, 276] on button "Save" at bounding box center [644, 279] width 39 height 15
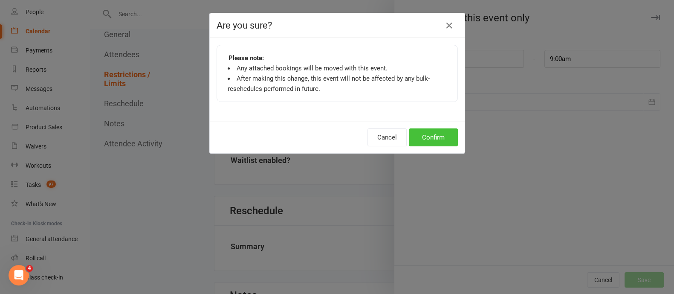
click at [419, 138] on button "Confirm" at bounding box center [433, 137] width 49 height 18
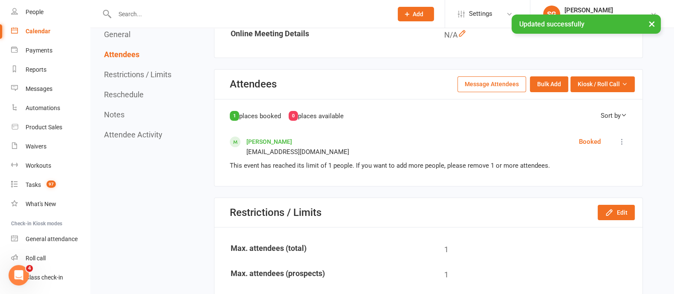
scroll to position [0, 0]
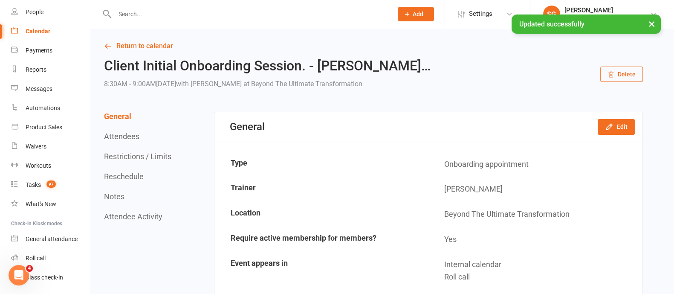
click at [151, 43] on link "Return to calendar" at bounding box center [373, 46] width 539 height 12
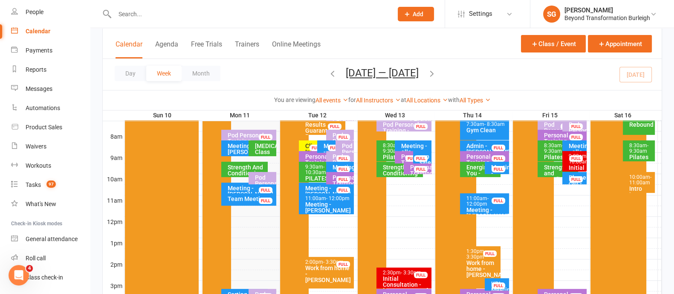
scroll to position [160, 0]
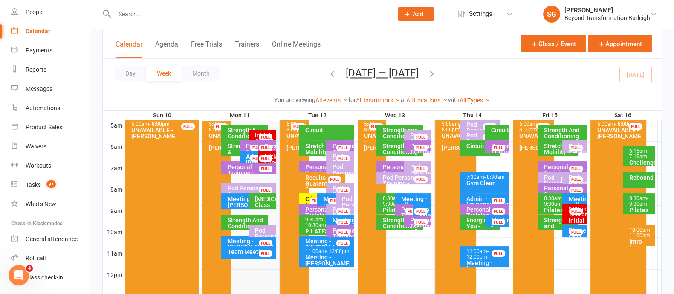
click at [323, 199] on div "Meeting - [PERSON_NAME] KPI" at bounding box center [333, 208] width 20 height 24
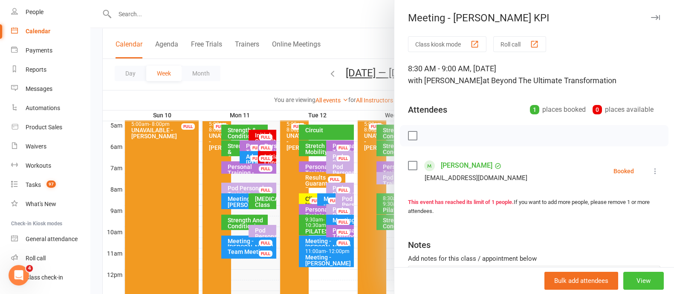
click at [629, 279] on button "View" at bounding box center [643, 281] width 40 height 18
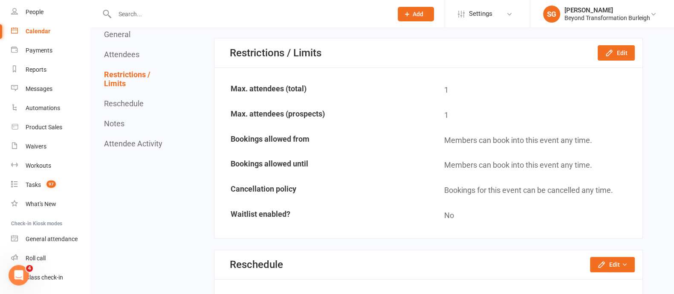
scroll to position [480, 0]
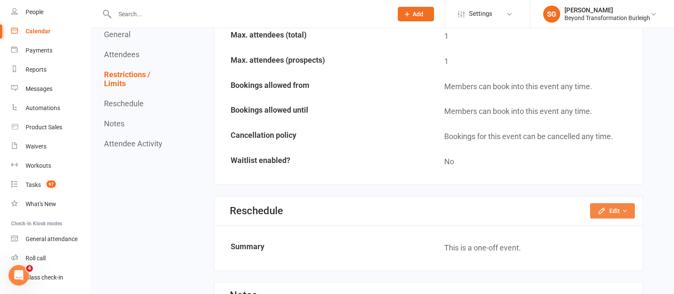
click at [620, 207] on button "Edit" at bounding box center [612, 210] width 45 height 15
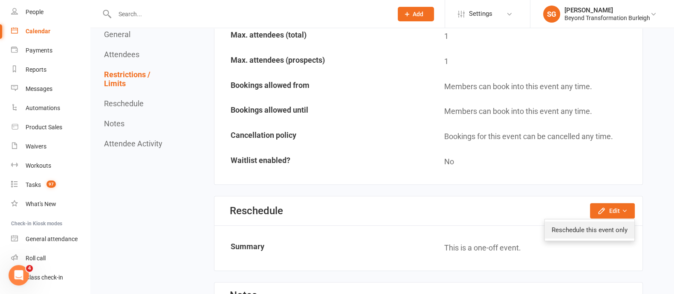
click at [595, 225] on link "Reschedule this event only" at bounding box center [590, 229] width 90 height 17
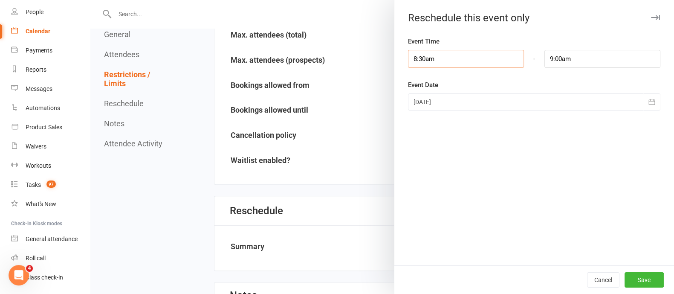
drag, startPoint x: 469, startPoint y: 56, endPoint x: 465, endPoint y: 61, distance: 5.7
click at [469, 56] on input "8:30am" at bounding box center [466, 59] width 116 height 18
type input "2:15pm"
type input "2:45pm"
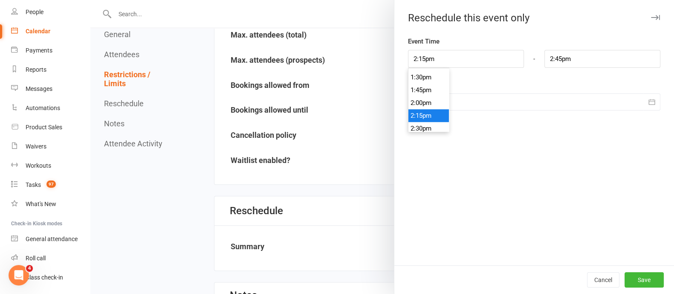
click at [424, 110] on li "2:15pm" at bounding box center [428, 115] width 41 height 13
click at [424, 110] on div at bounding box center [534, 101] width 252 height 17
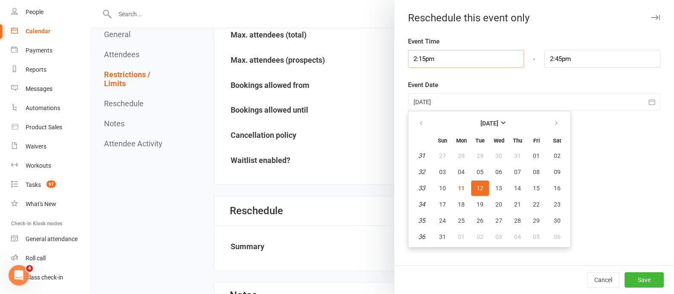
click at [442, 56] on input "2:15pm" at bounding box center [466, 59] width 116 height 18
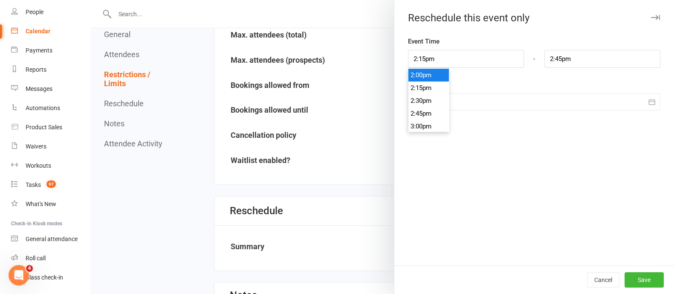
type input "2:00pm"
type input "2:30pm"
click at [427, 75] on li "2:00pm" at bounding box center [428, 75] width 41 height 13
click at [637, 277] on button "Save" at bounding box center [644, 279] width 39 height 15
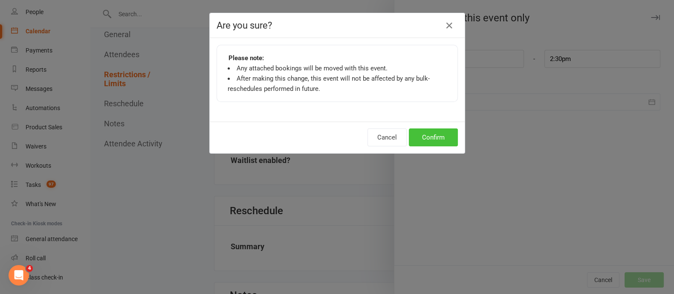
click at [448, 142] on button "Confirm" at bounding box center [433, 137] width 49 height 18
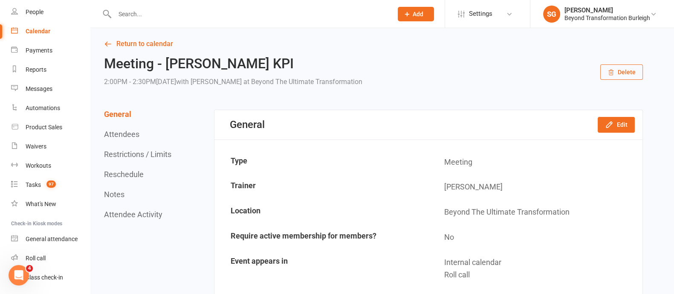
scroll to position [0, 0]
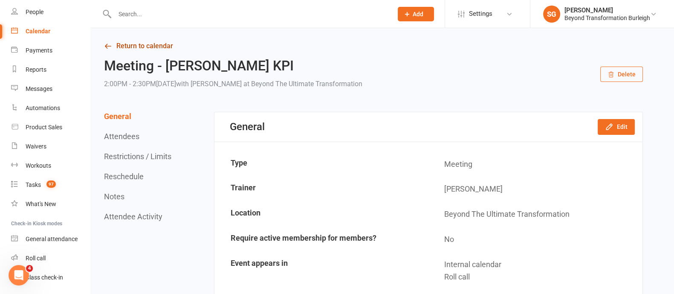
click at [127, 44] on link "Return to calendar" at bounding box center [373, 46] width 539 height 12
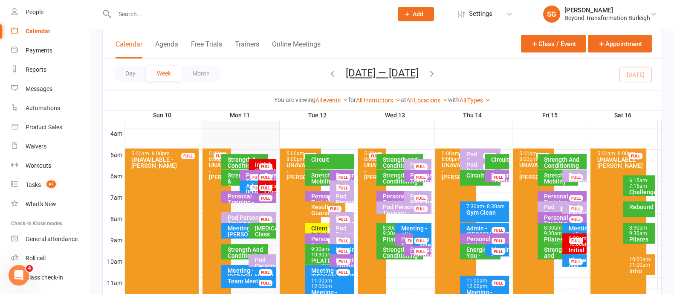
scroll to position [106, 0]
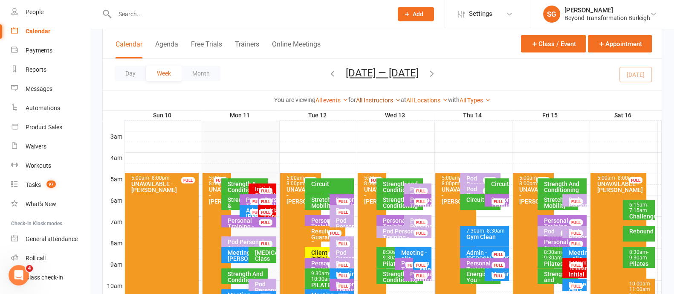
click at [369, 101] on link "All Instructors" at bounding box center [378, 100] width 45 height 7
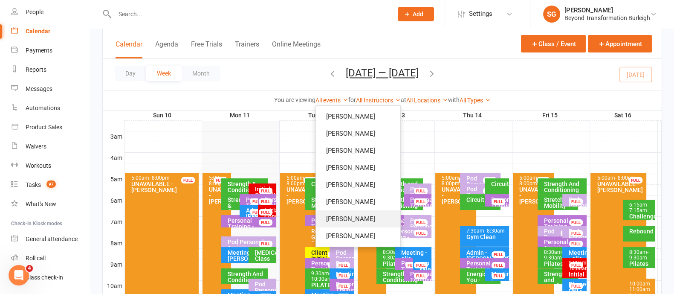
click at [338, 217] on link "[PERSON_NAME]" at bounding box center [358, 218] width 84 height 17
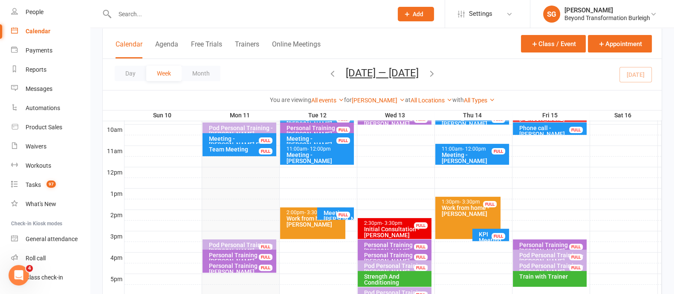
scroll to position [320, 0]
